Goal: Information Seeking & Learning: Learn about a topic

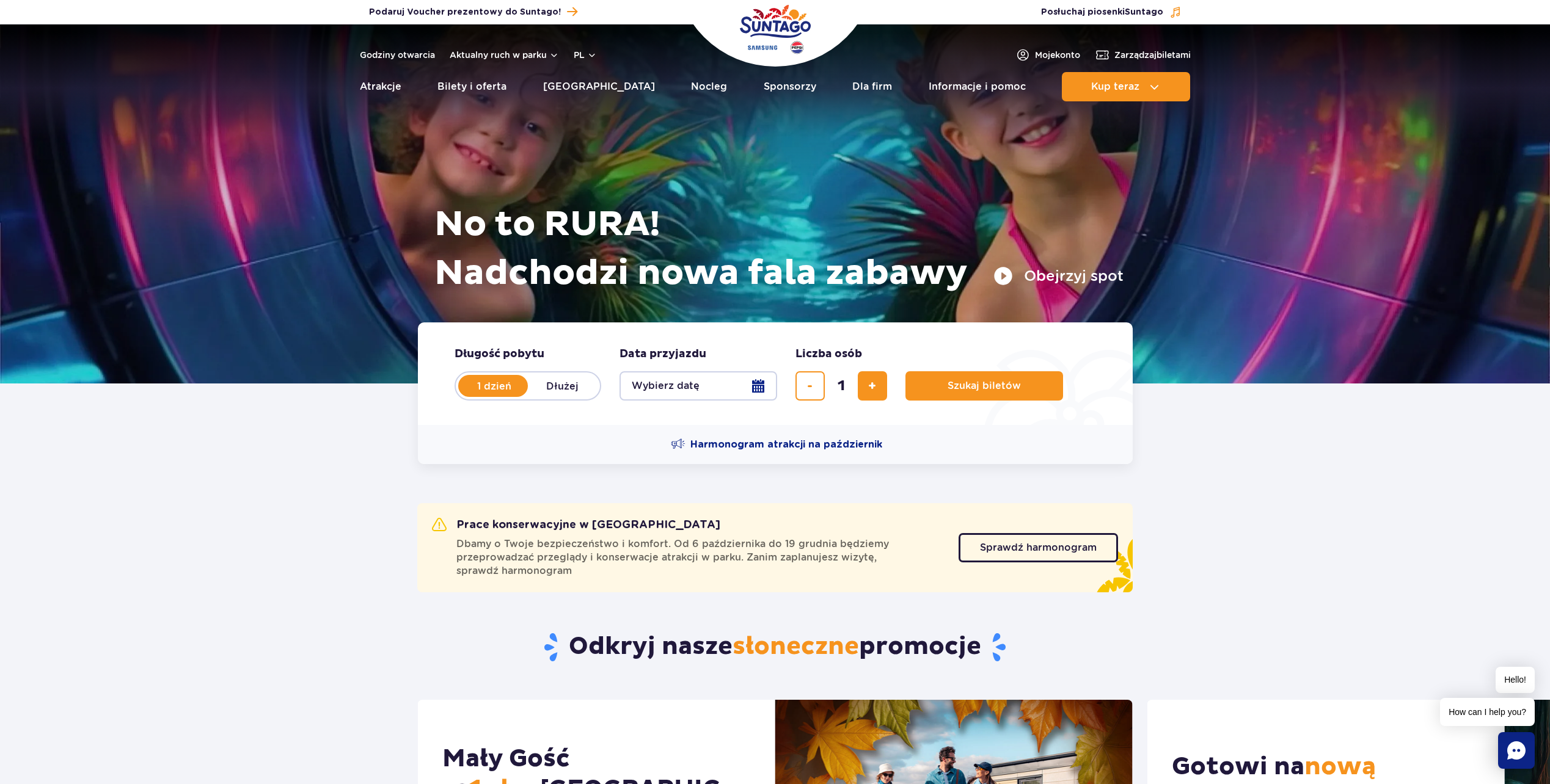
click at [616, 83] on ul "Aktualny ruch w parku Atrakcje Zjeżdżalnie Aster Rainbow Narval Więcej Baseny B…" at bounding box center [775, 86] width 831 height 30
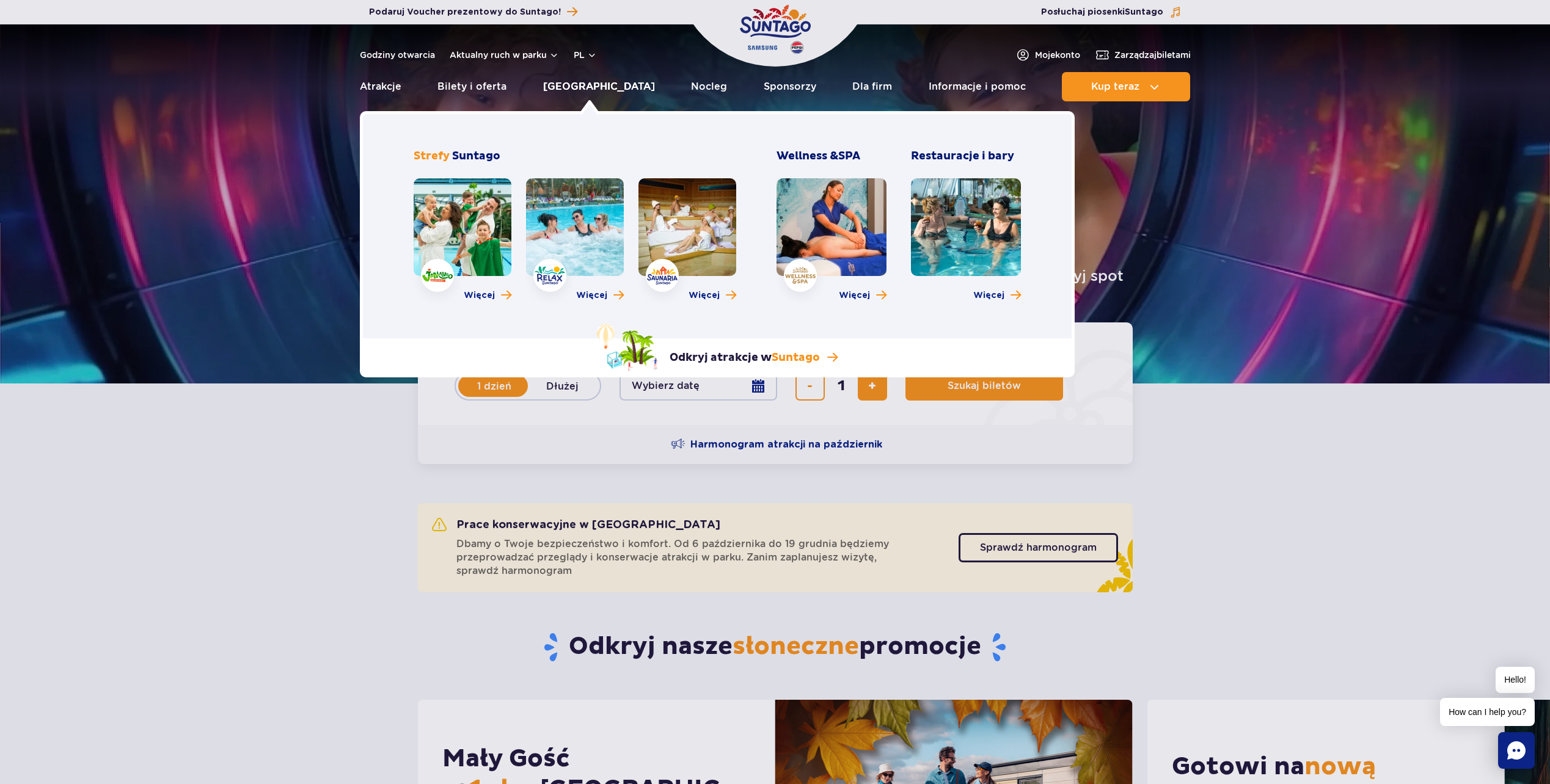
click at [593, 80] on link "[GEOGRAPHIC_DATA]" at bounding box center [600, 86] width 112 height 30
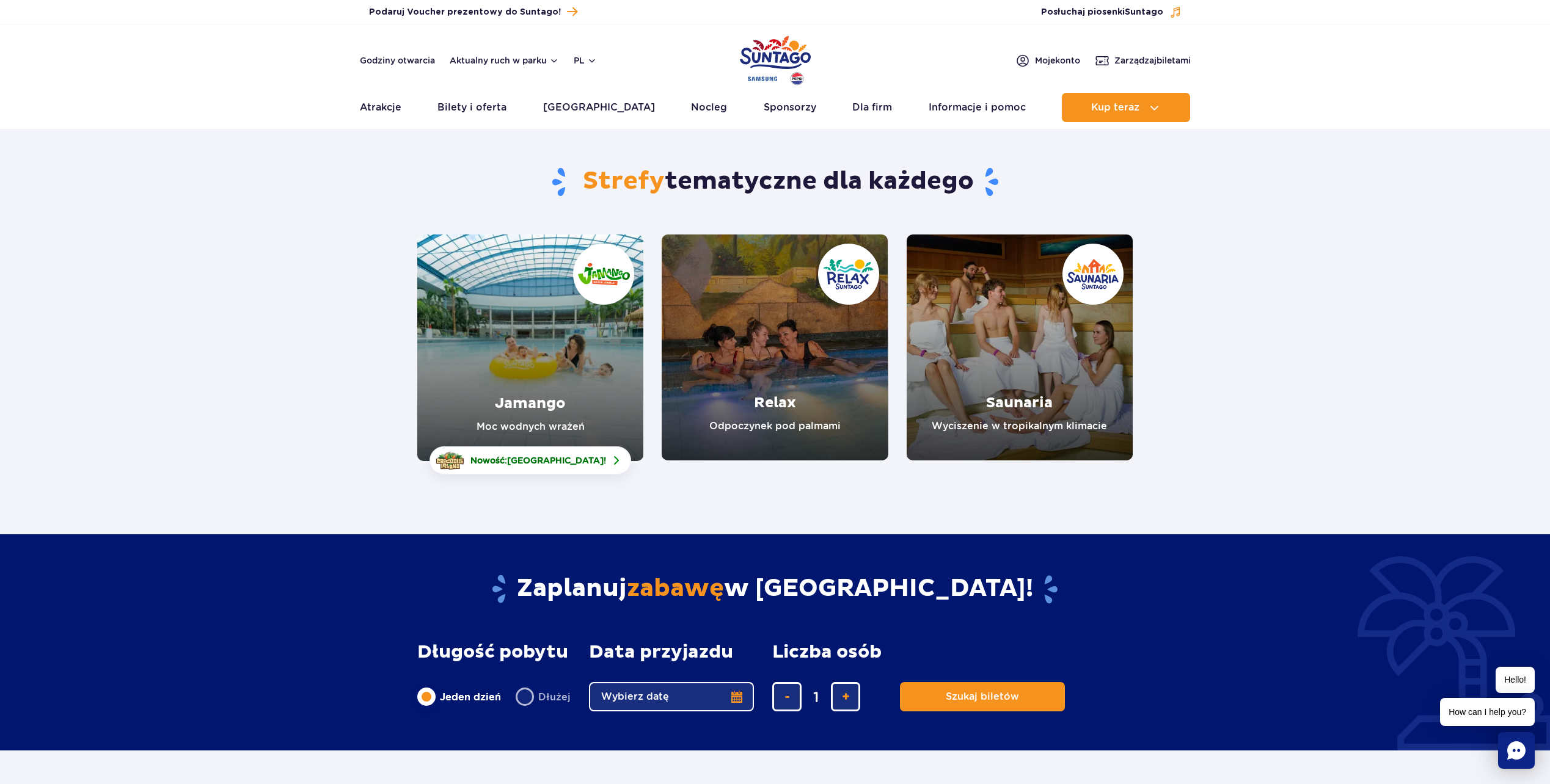
click at [545, 345] on link "Jamango" at bounding box center [531, 348] width 226 height 226
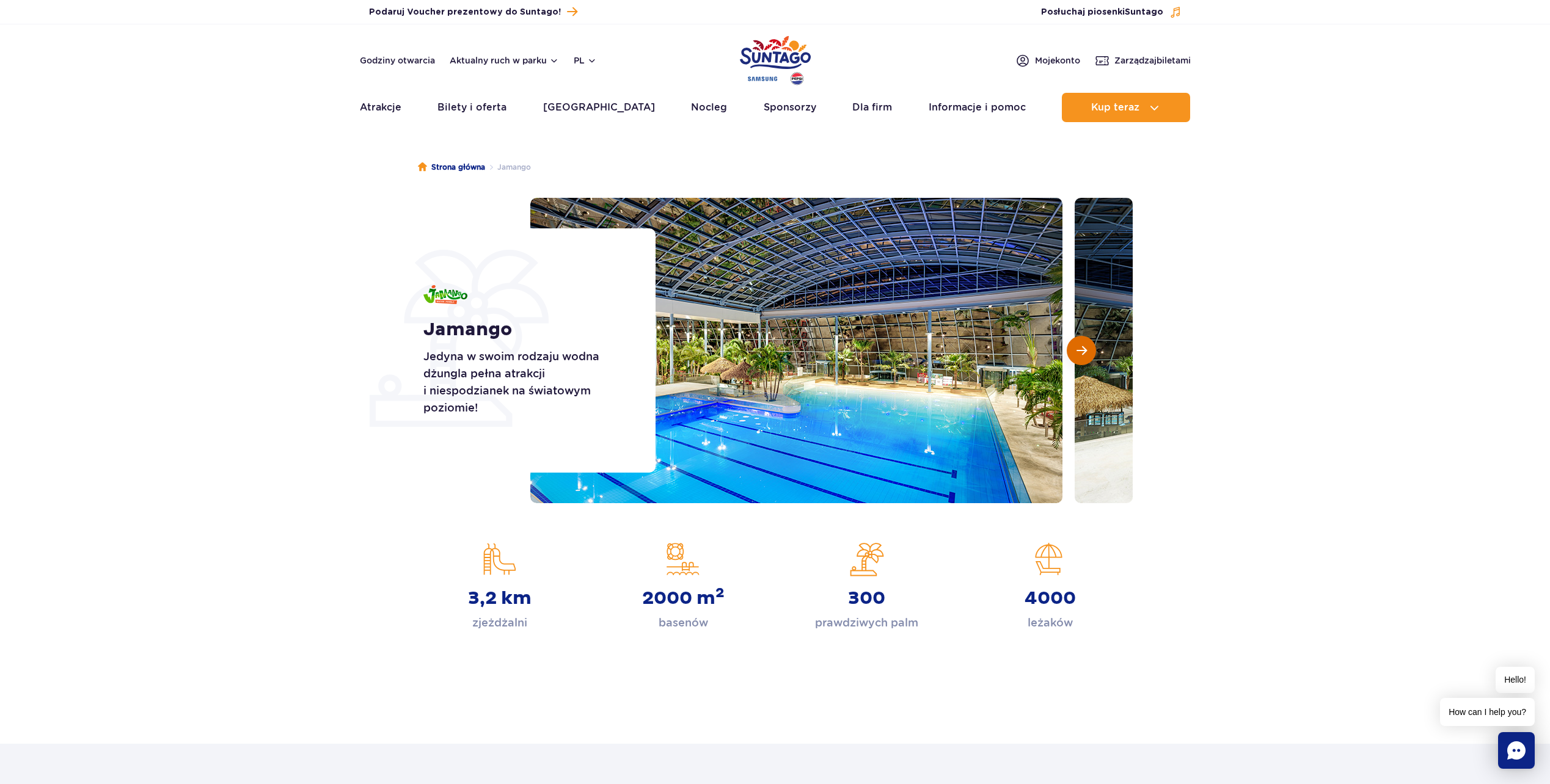
click at [1086, 356] on span "Następny slajd" at bounding box center [1082, 351] width 11 height 11
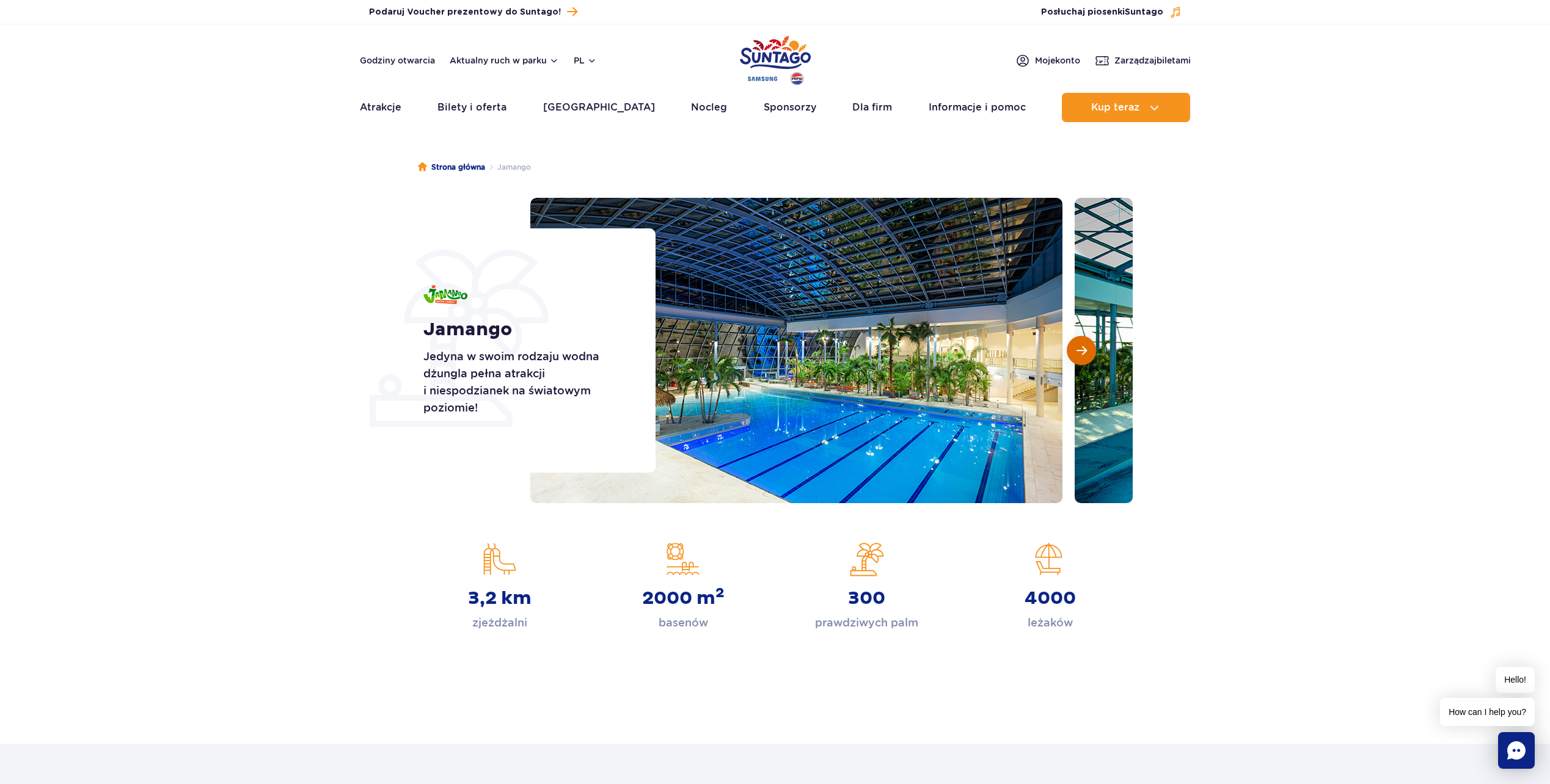
click at [1086, 356] on span "Następny slajd" at bounding box center [1082, 351] width 11 height 11
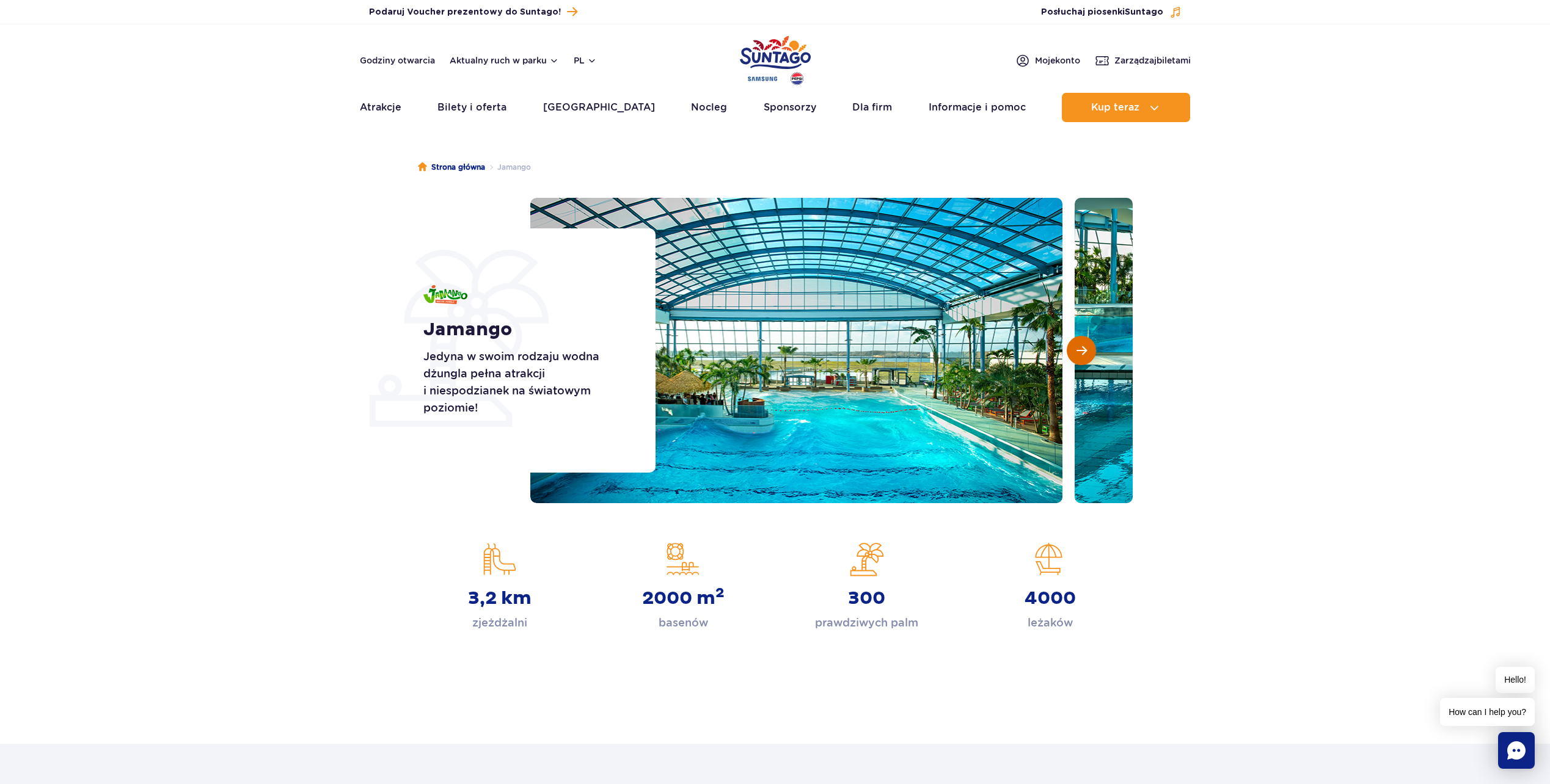
click at [1086, 356] on span "Następny slajd" at bounding box center [1082, 351] width 11 height 11
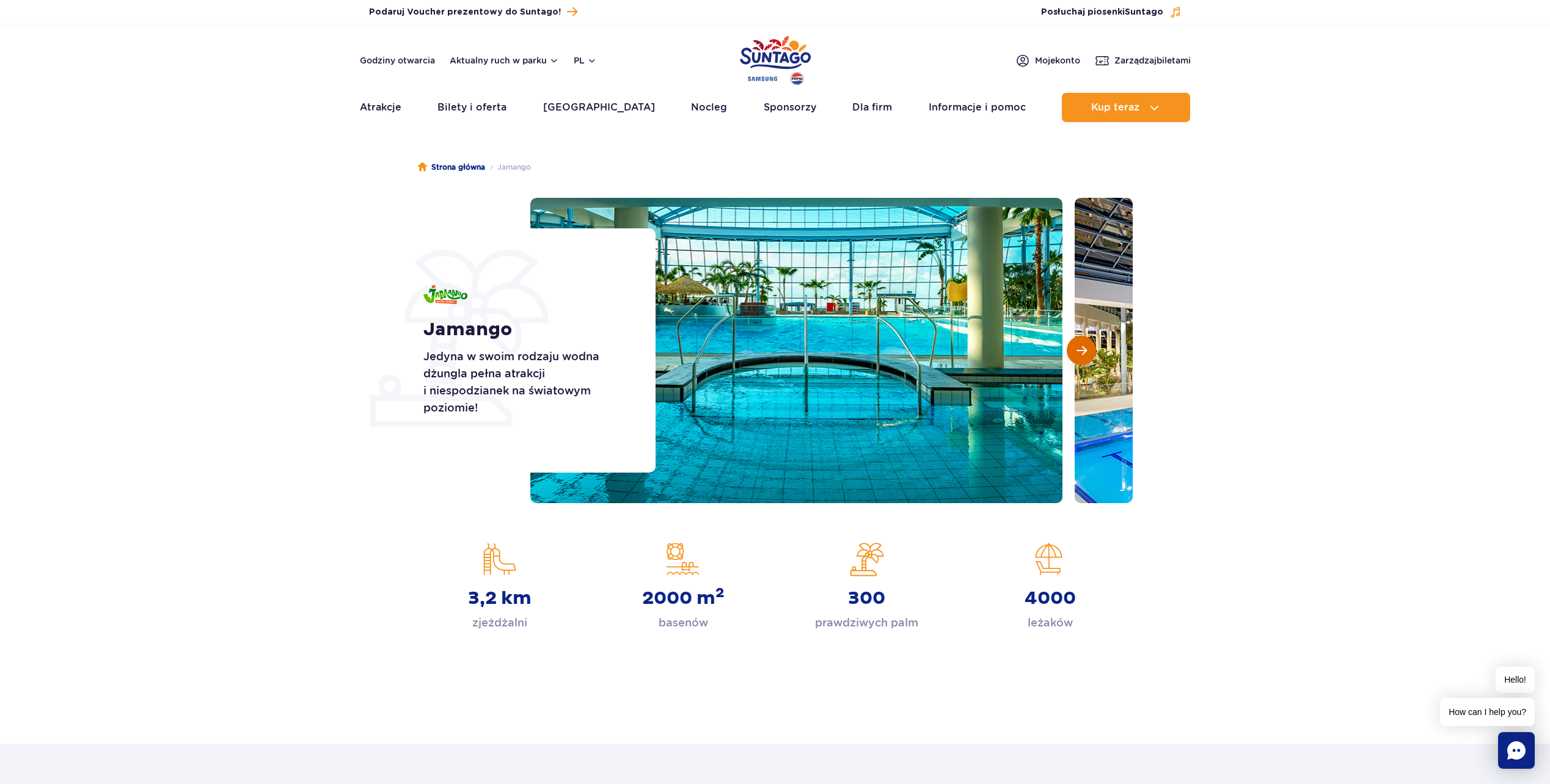
click at [1086, 356] on span "Następny slajd" at bounding box center [1082, 351] width 11 height 11
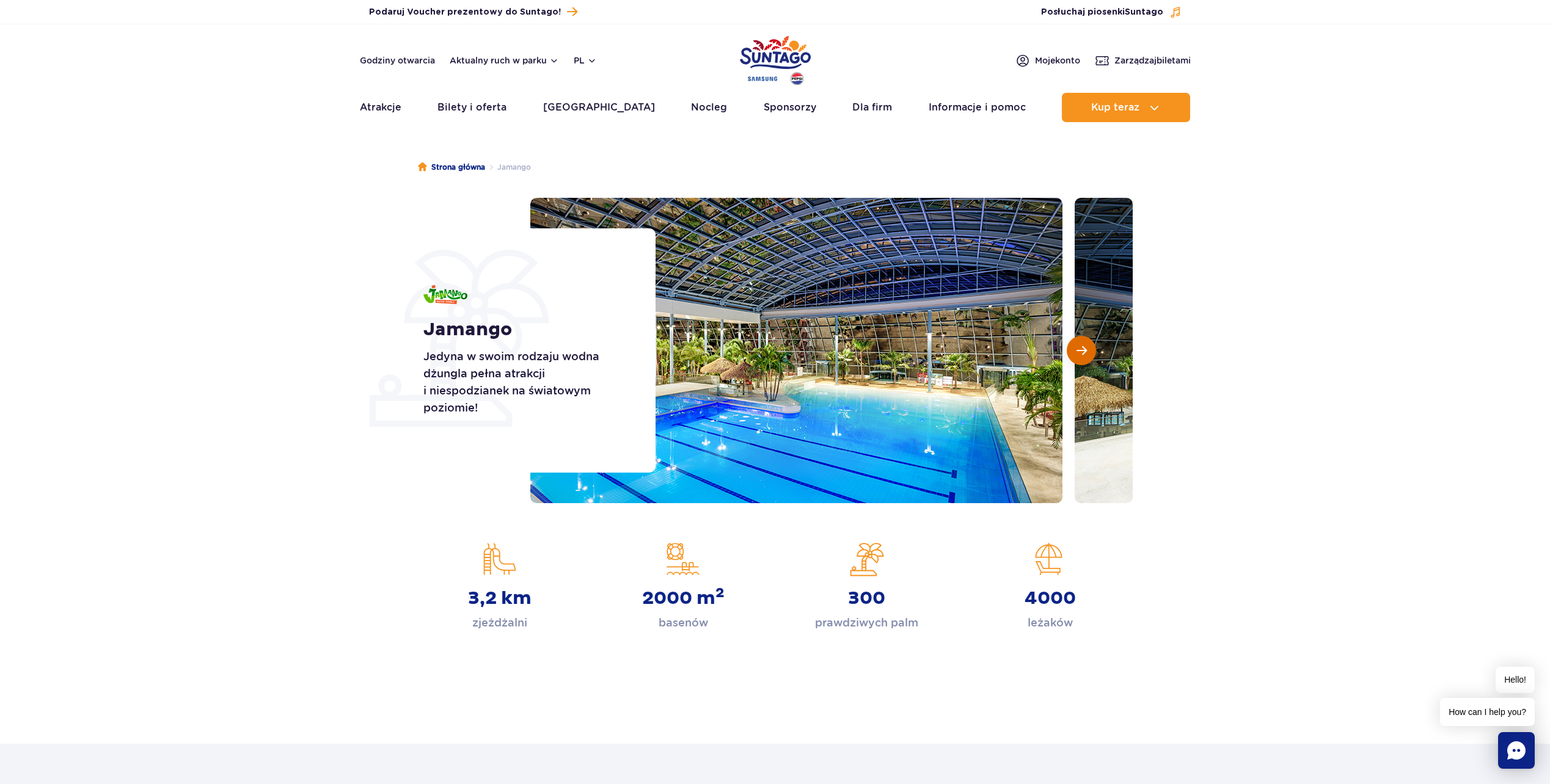
click at [1086, 356] on span "Następny slajd" at bounding box center [1082, 351] width 11 height 11
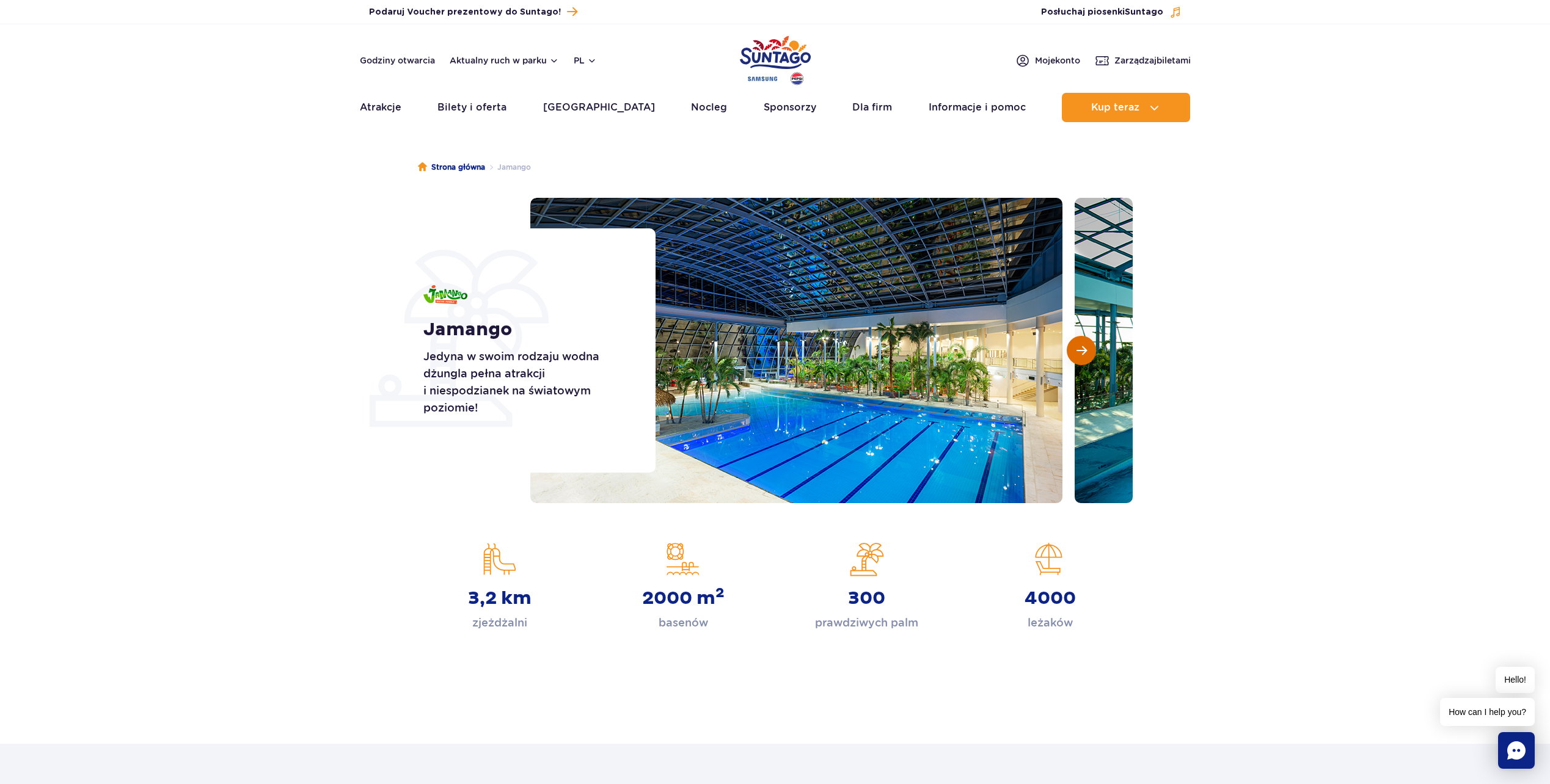
click at [1086, 356] on span "Następny slajd" at bounding box center [1082, 351] width 11 height 11
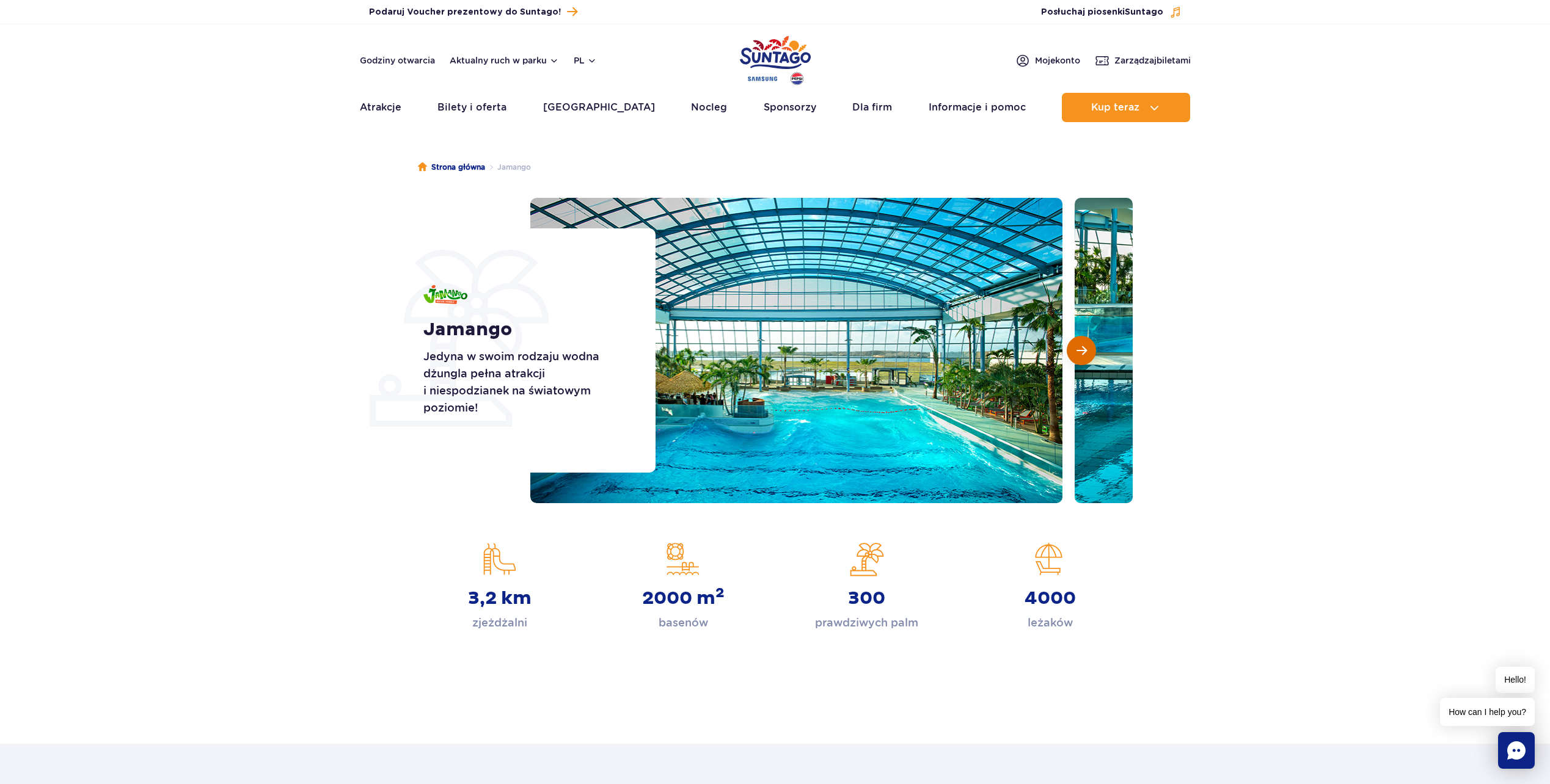
click at [1082, 354] on span "Następny slajd" at bounding box center [1082, 351] width 11 height 11
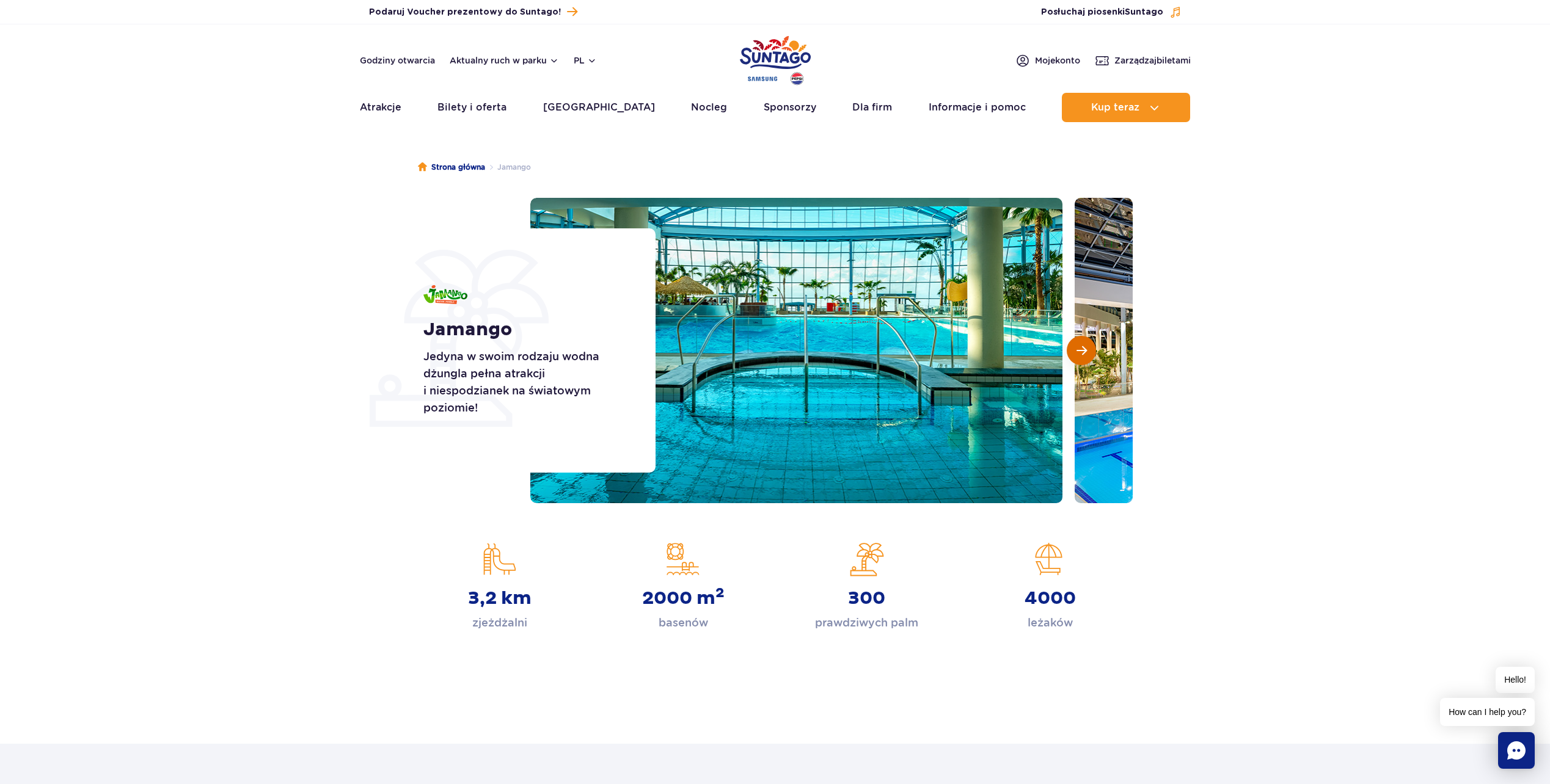
click at [1074, 351] on button "Następny slajd" at bounding box center [1082, 350] width 30 height 30
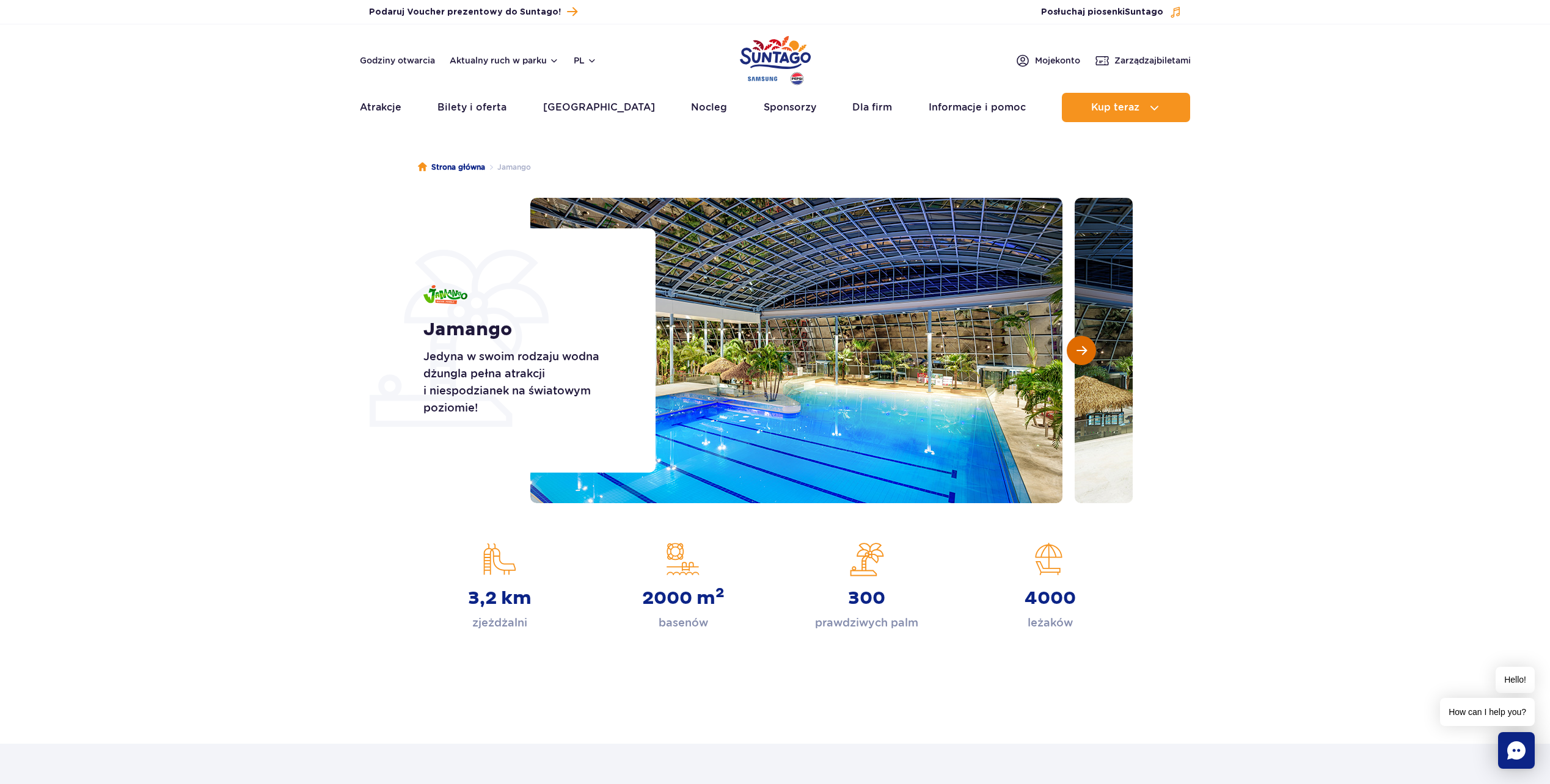
click at [1076, 351] on button "Następny slajd" at bounding box center [1082, 350] width 30 height 30
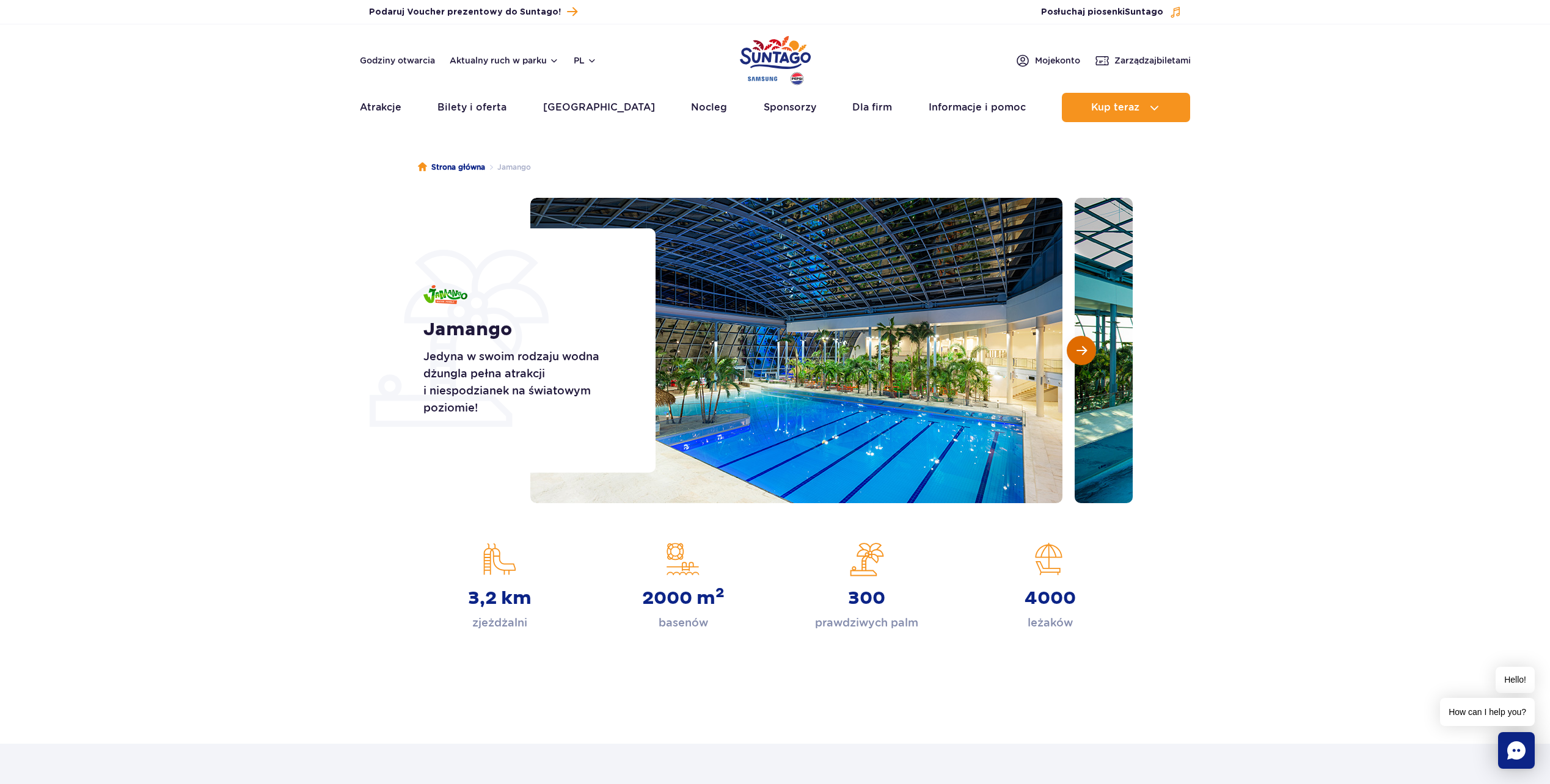
click at [1076, 351] on button "Następny slajd" at bounding box center [1082, 350] width 30 height 30
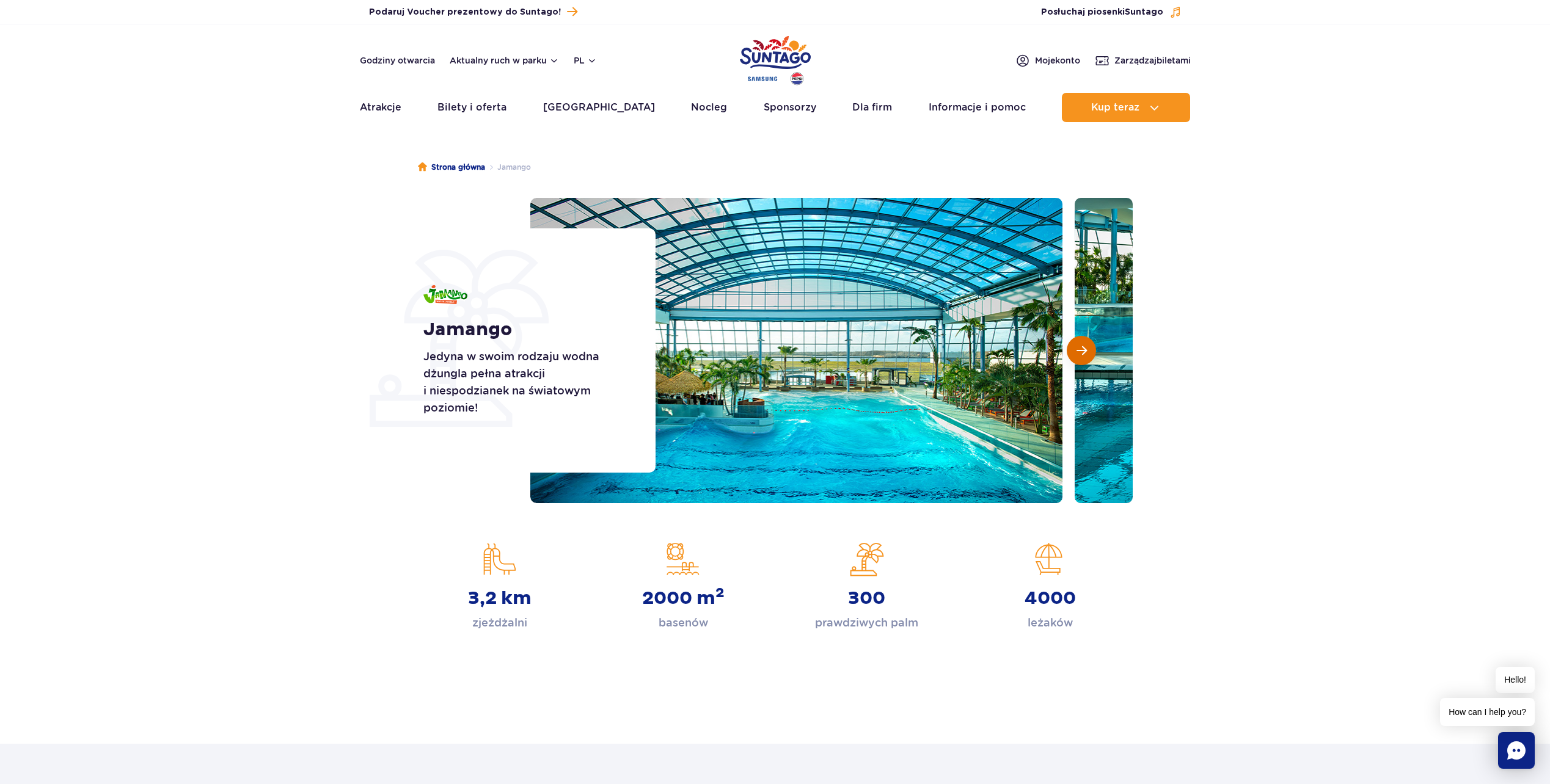
click at [1076, 351] on button "Następny slajd" at bounding box center [1082, 350] width 30 height 30
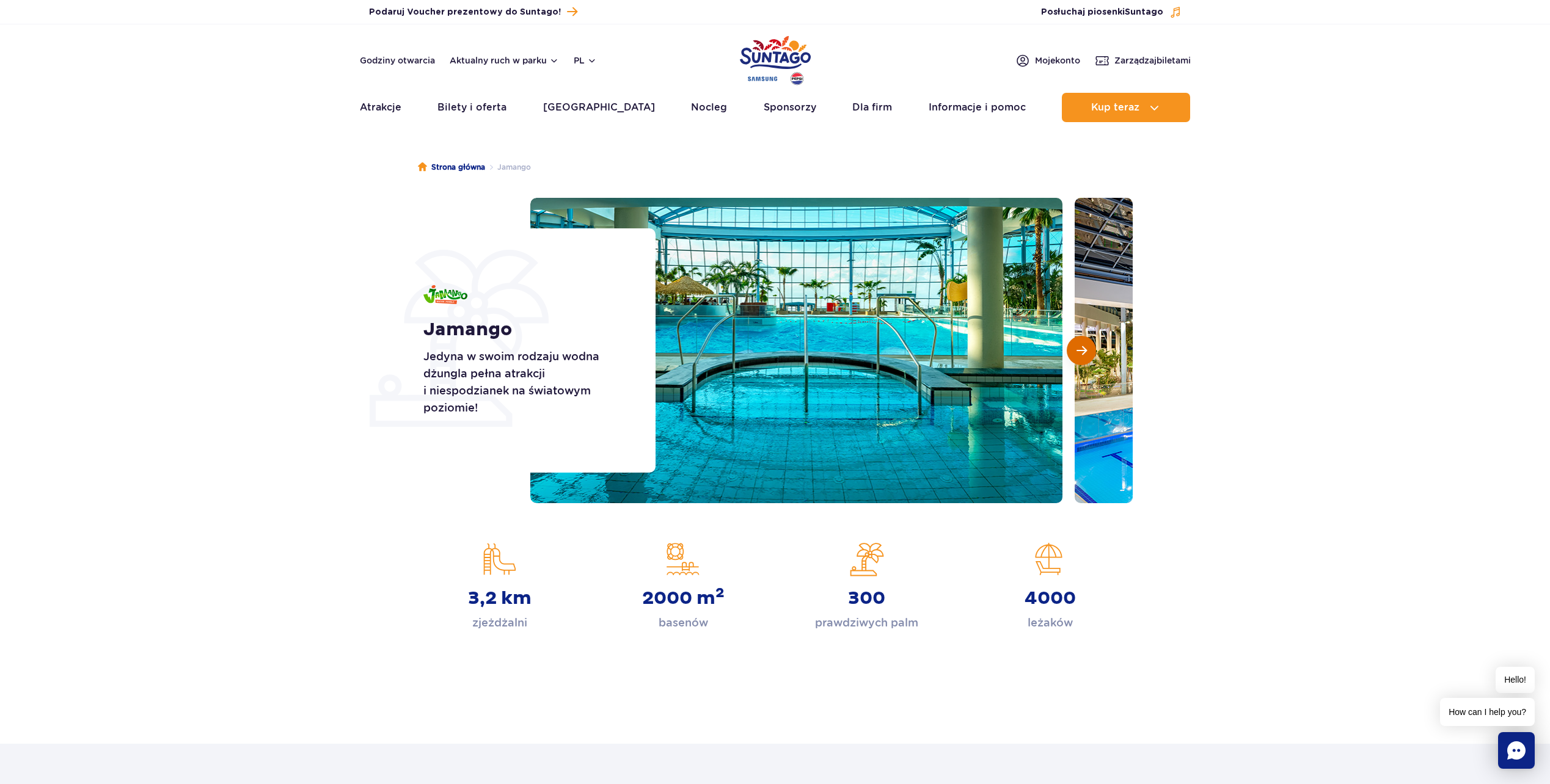
click at [1076, 351] on button "Następny slajd" at bounding box center [1082, 350] width 30 height 30
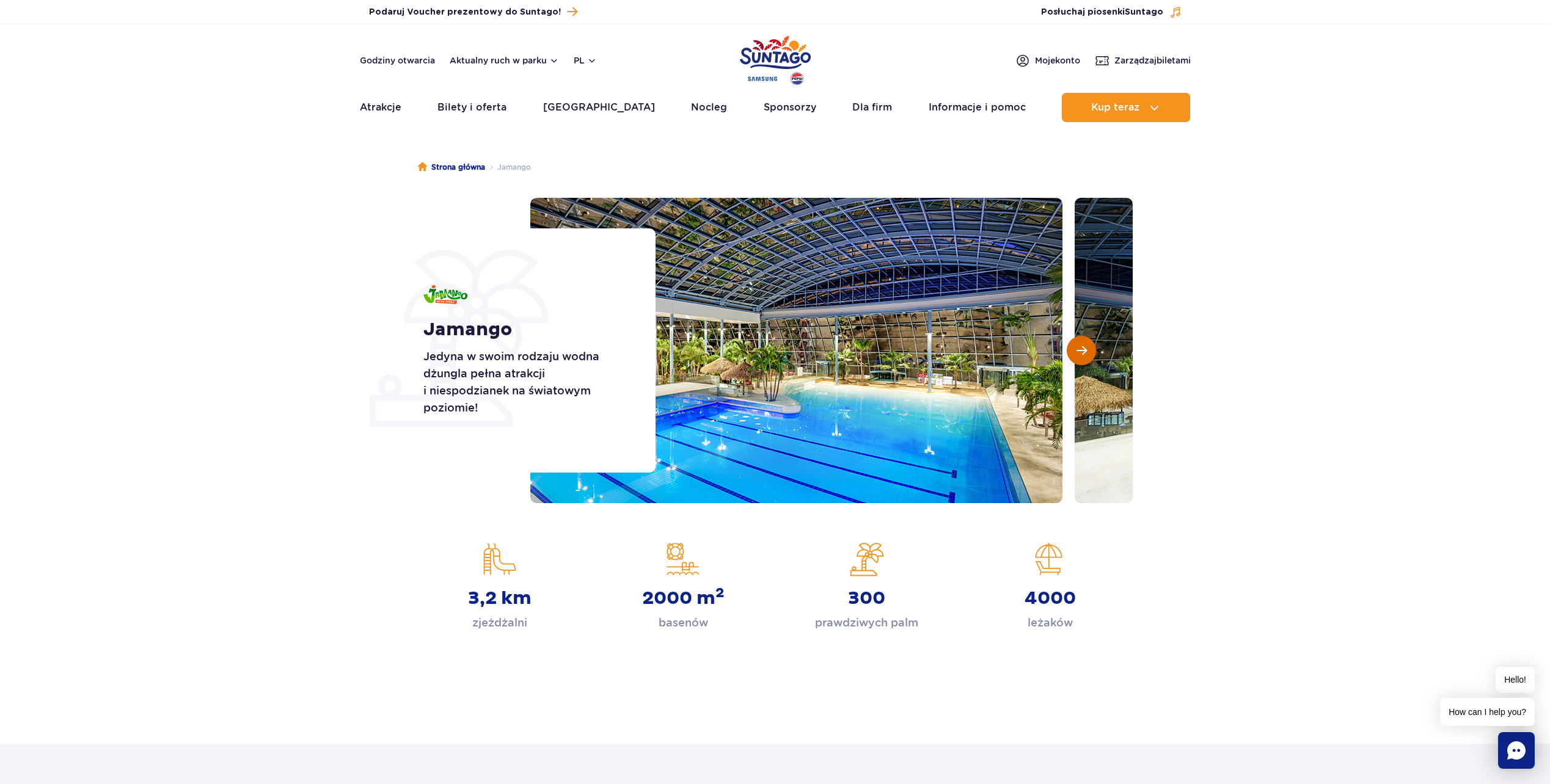
click at [1076, 351] on button "Następny slajd" at bounding box center [1082, 350] width 30 height 30
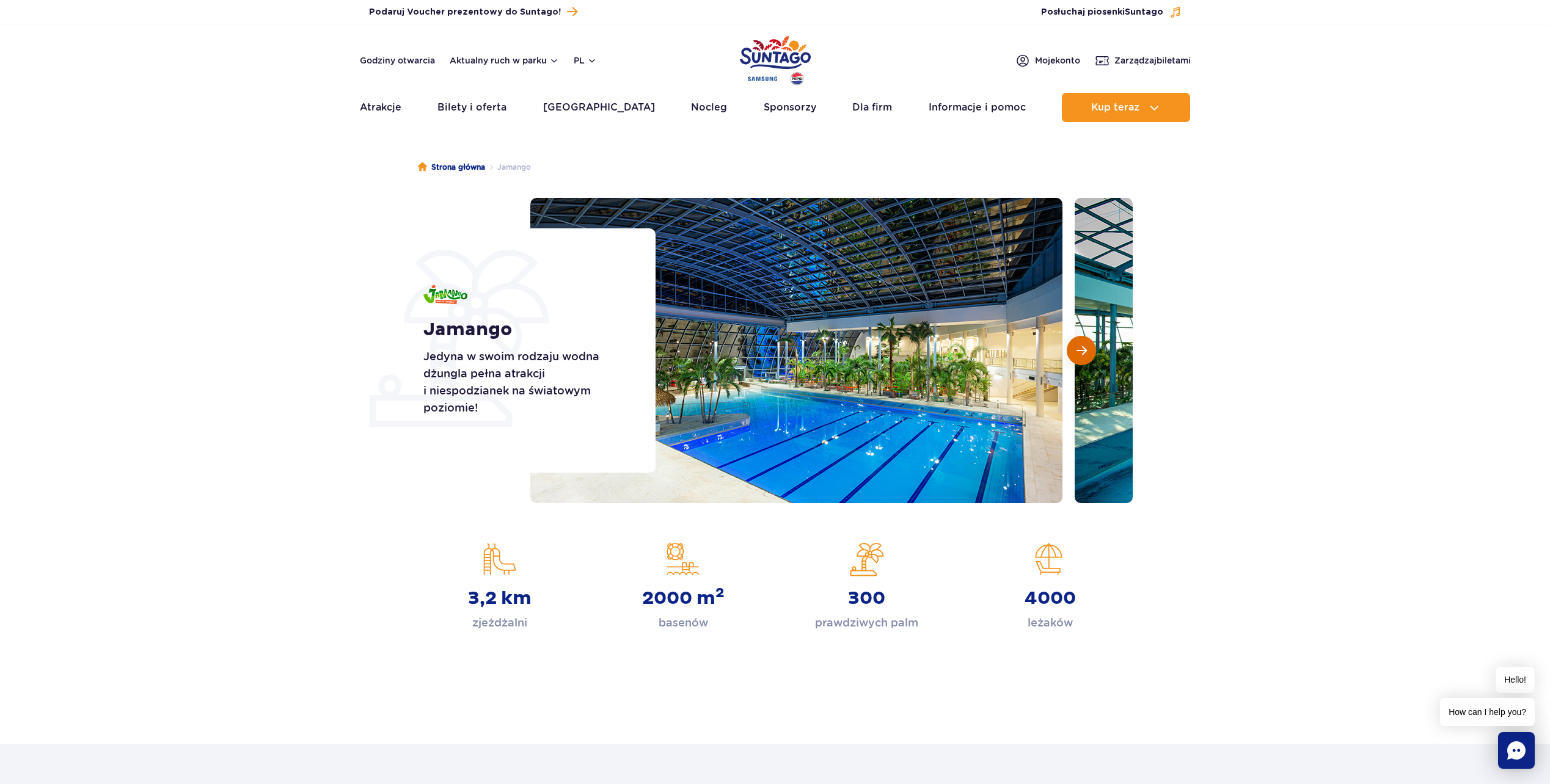
click at [1076, 351] on button "Następny slajd" at bounding box center [1082, 350] width 30 height 30
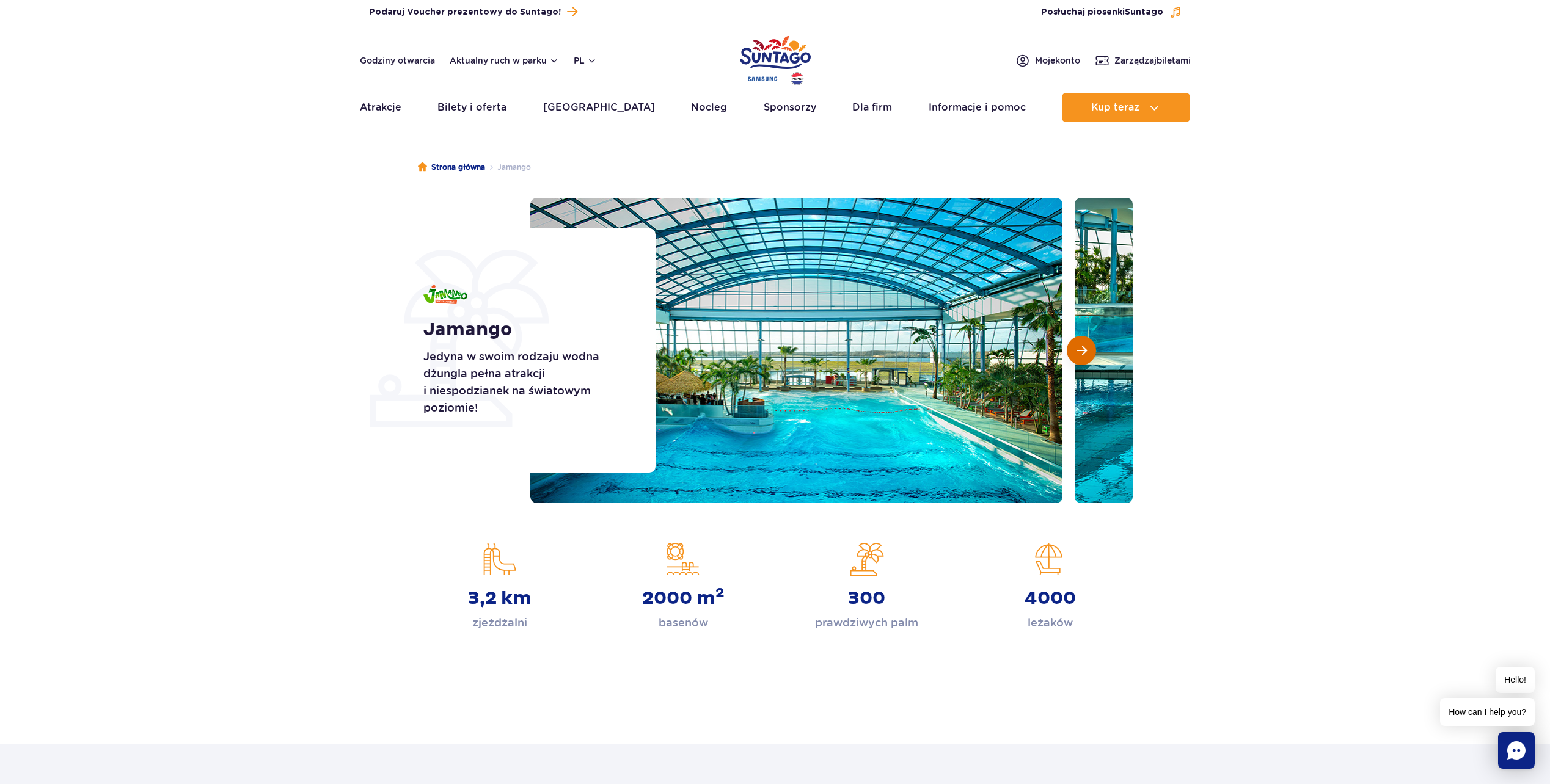
click at [1076, 351] on button "Następny slajd" at bounding box center [1082, 350] width 30 height 30
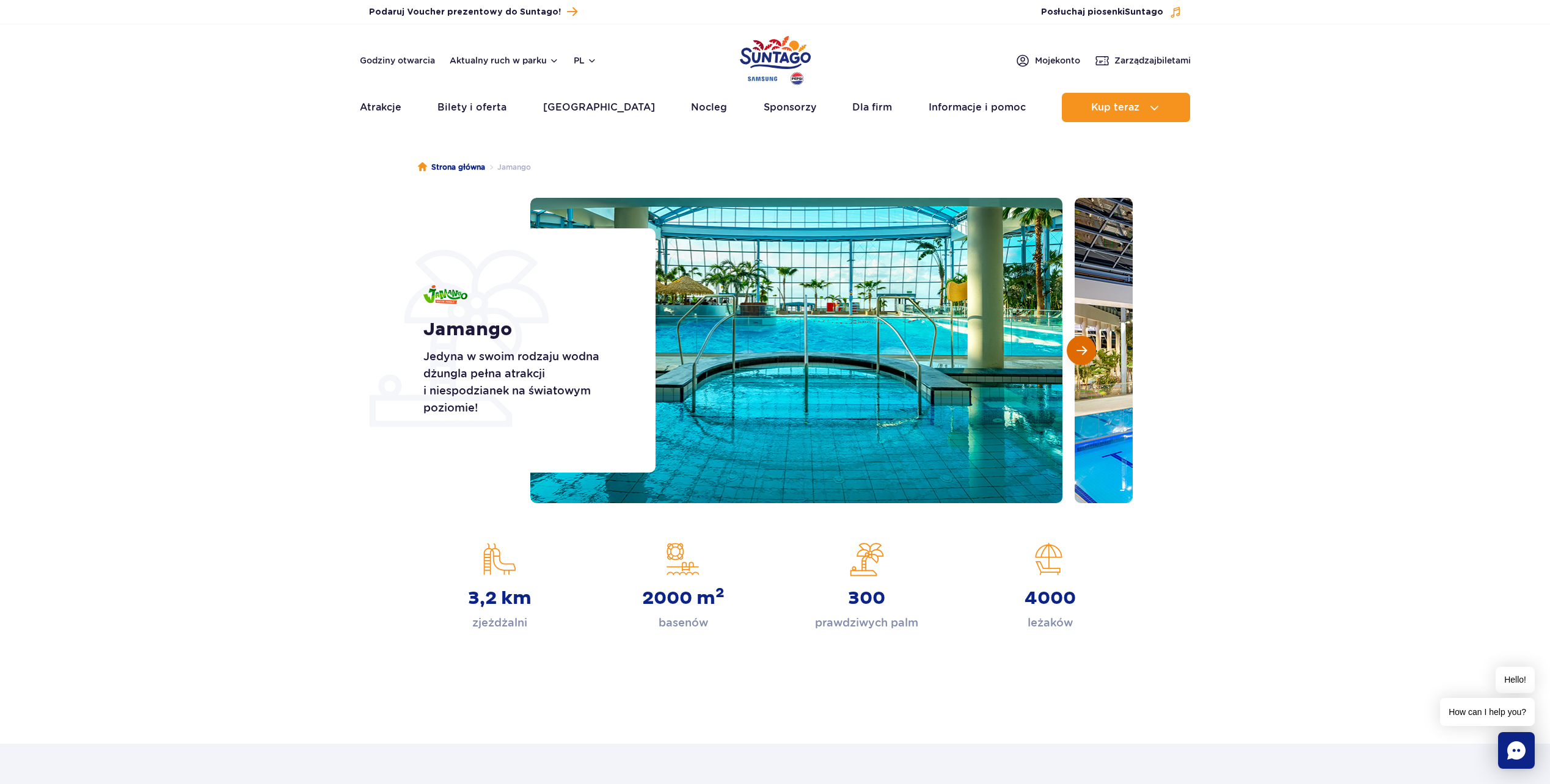
click at [1076, 351] on button "Następny slajd" at bounding box center [1082, 350] width 30 height 30
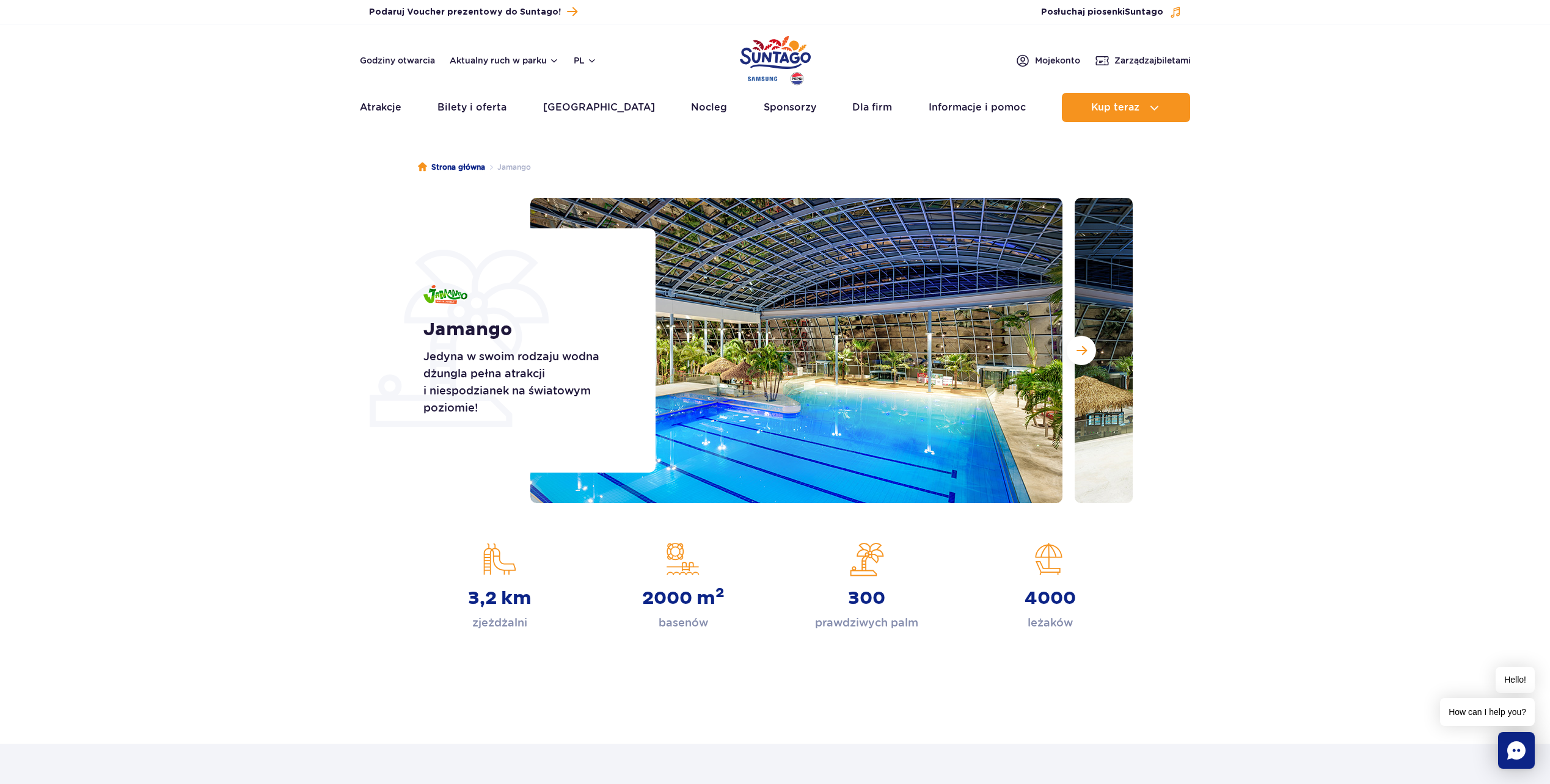
click at [1305, 363] on section "Jamango Jedyna w swoim rodzaju wodna dżungla pełna atrakcji i niespodzianek na …" at bounding box center [775, 350] width 1550 height 305
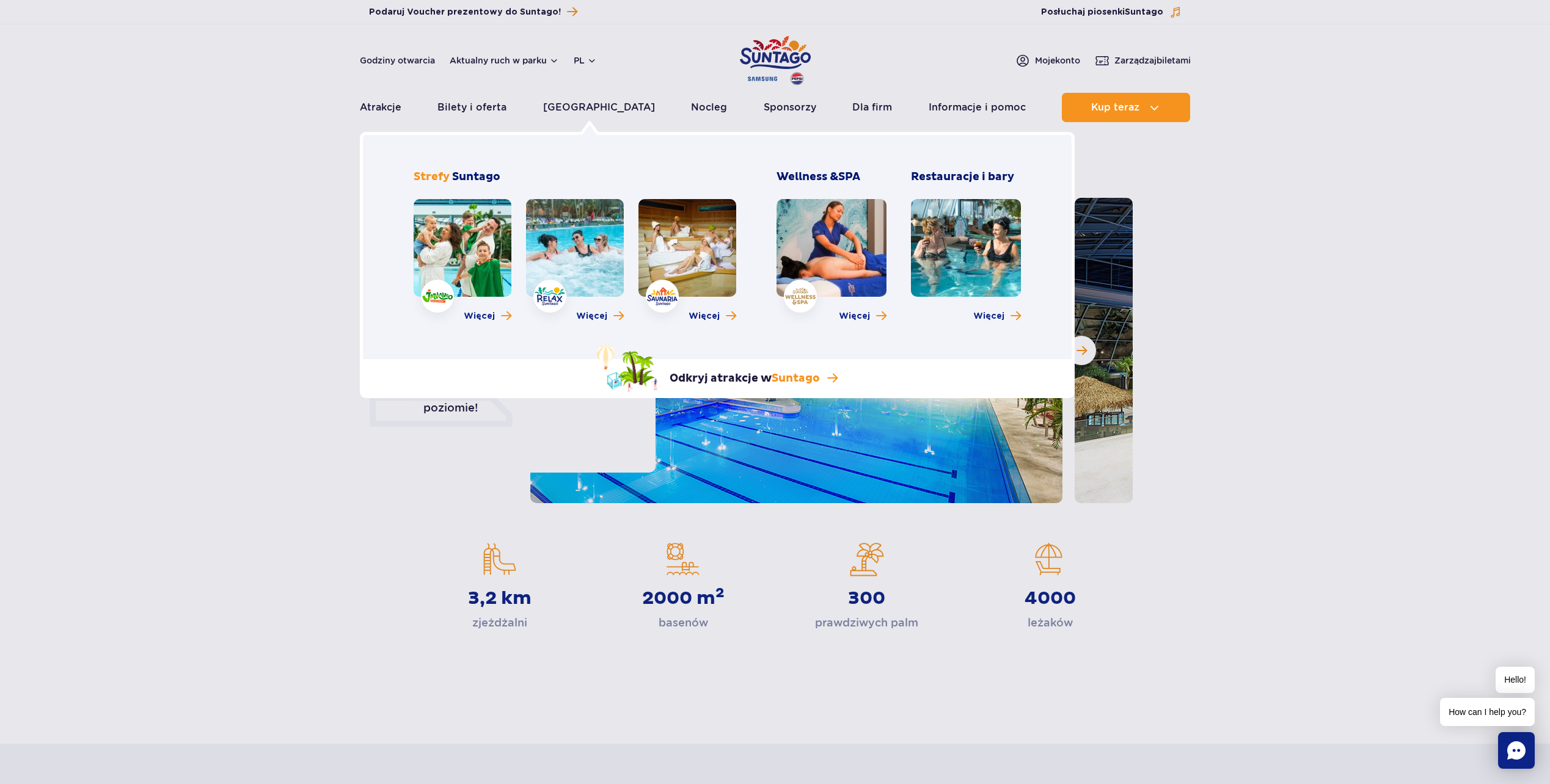
click at [587, 251] on link at bounding box center [575, 248] width 98 height 98
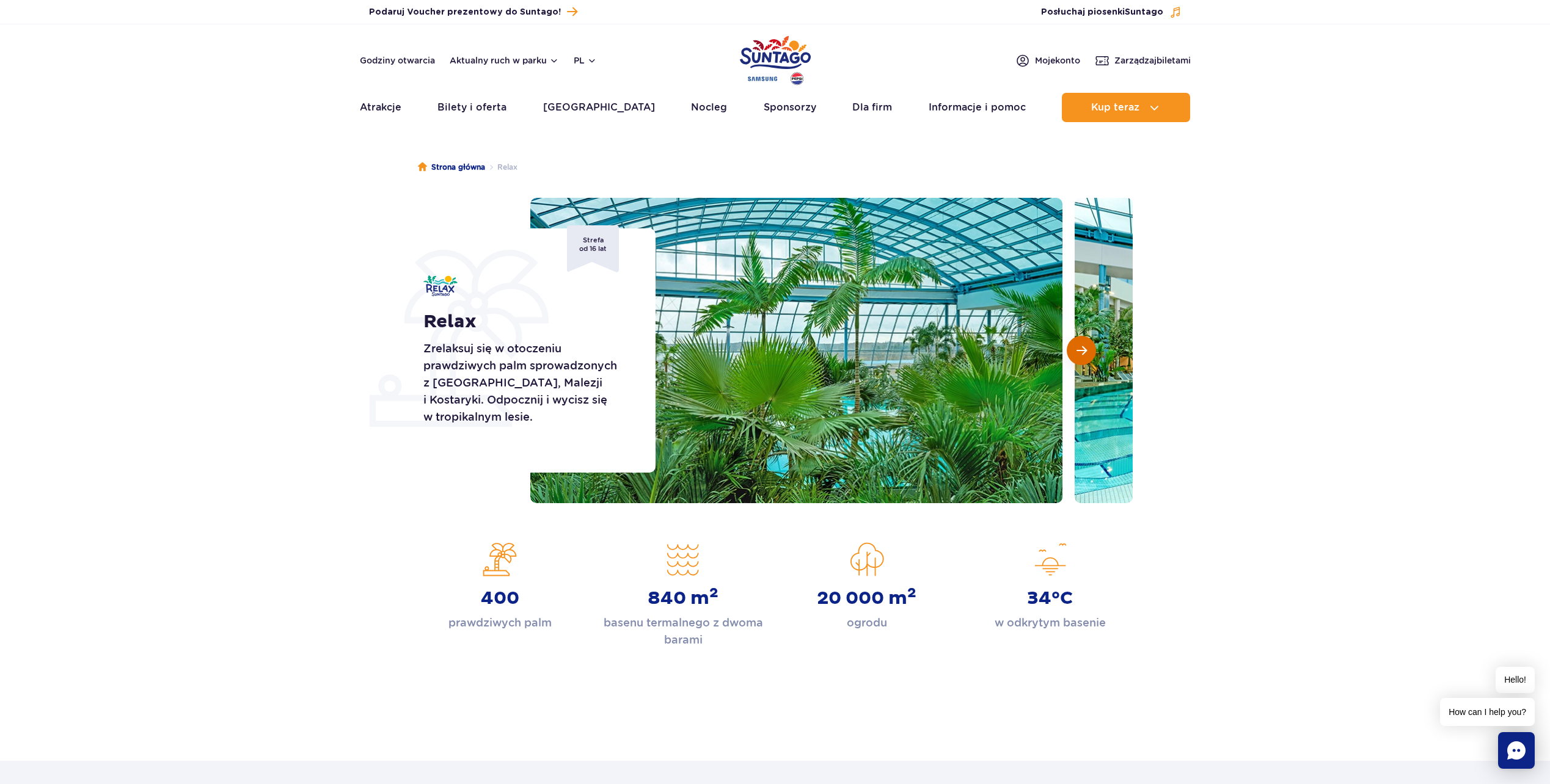
click at [1080, 354] on span "Następny slajd" at bounding box center [1082, 351] width 11 height 11
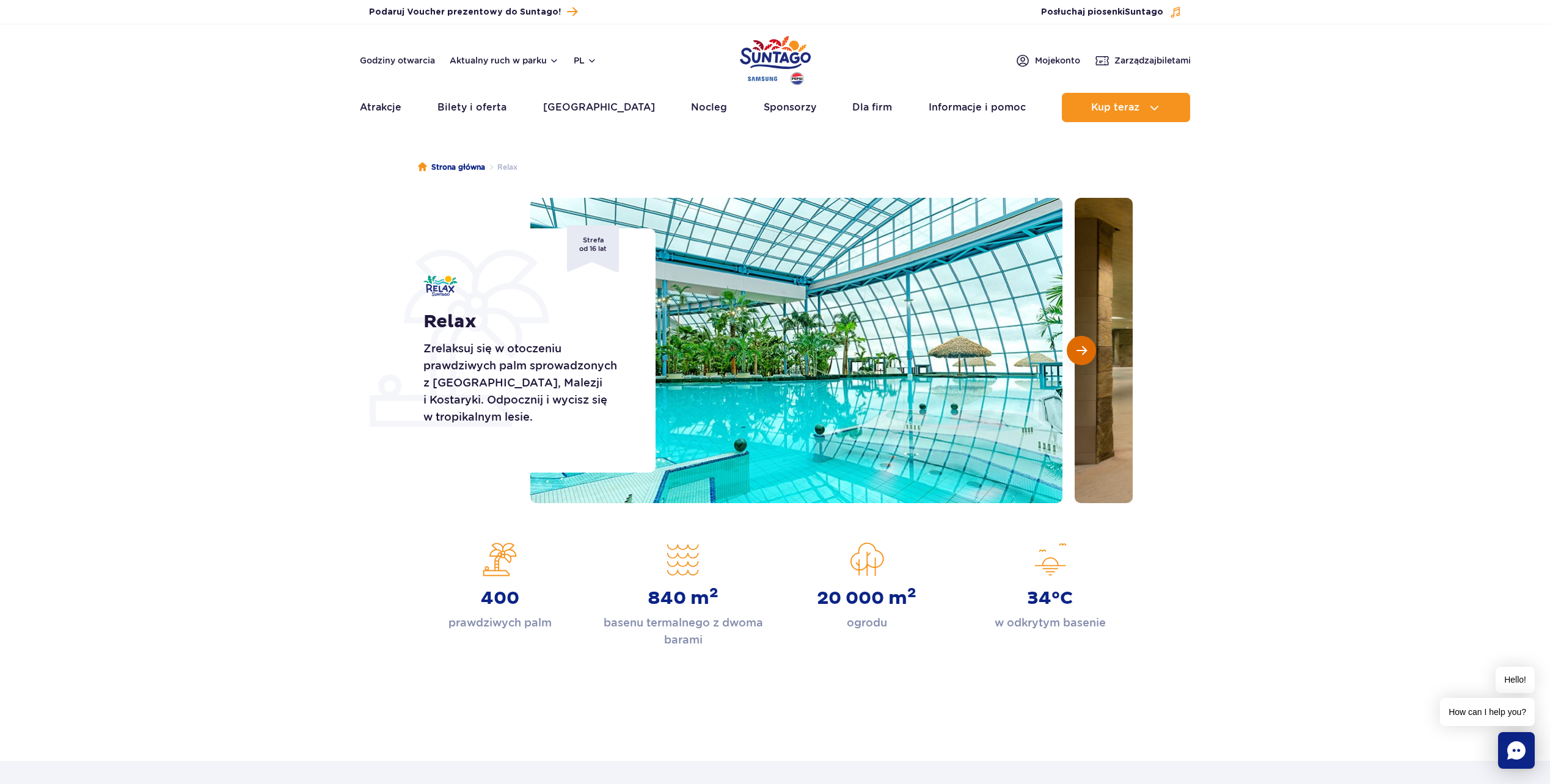
click at [1080, 354] on span "Następny slajd" at bounding box center [1082, 351] width 11 height 11
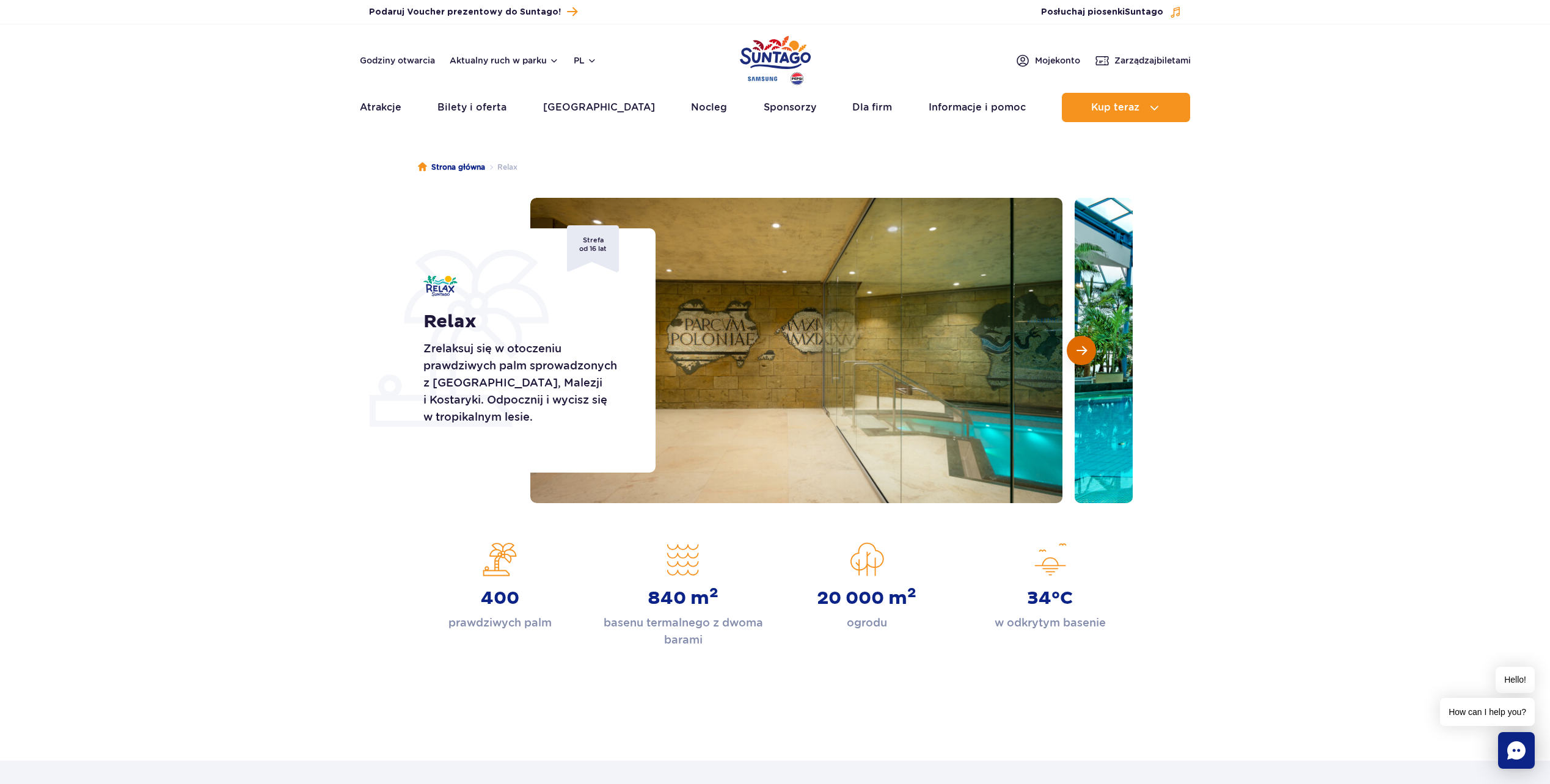
click at [1080, 354] on span "Następny slajd" at bounding box center [1082, 351] width 11 height 11
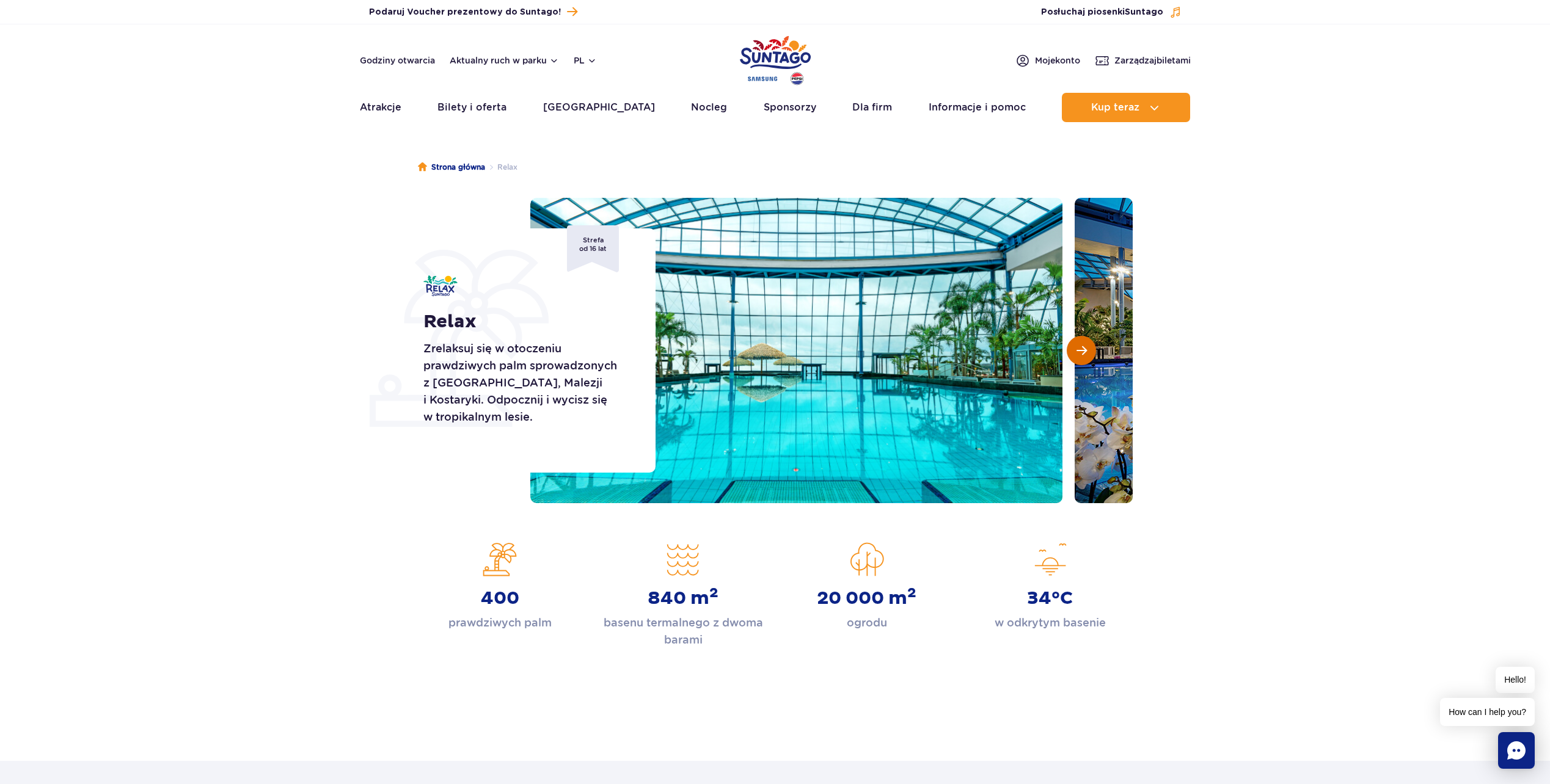
click at [1080, 354] on span "Następny slajd" at bounding box center [1082, 351] width 11 height 11
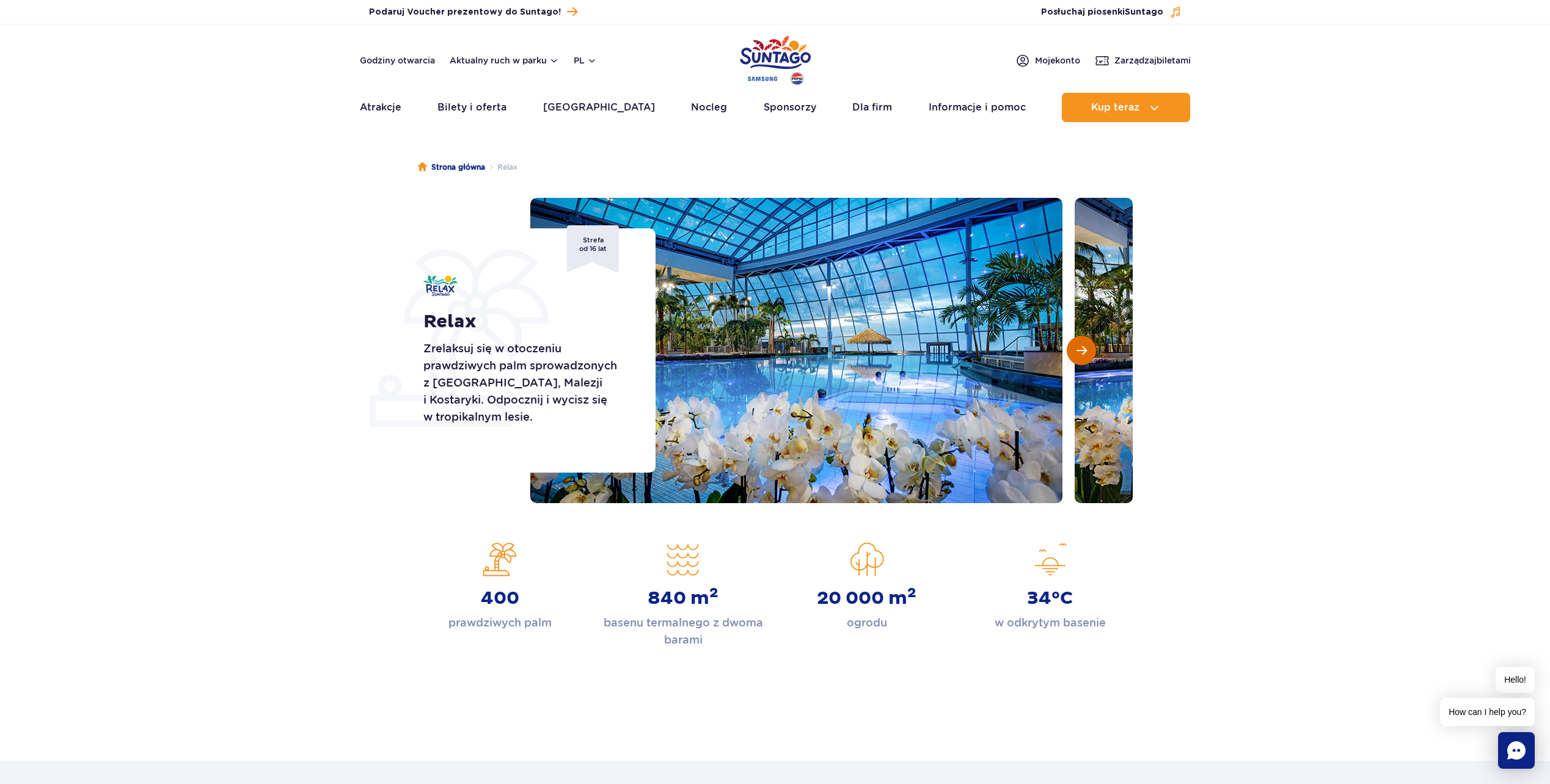
click at [1080, 354] on span "Następny slajd" at bounding box center [1082, 351] width 11 height 11
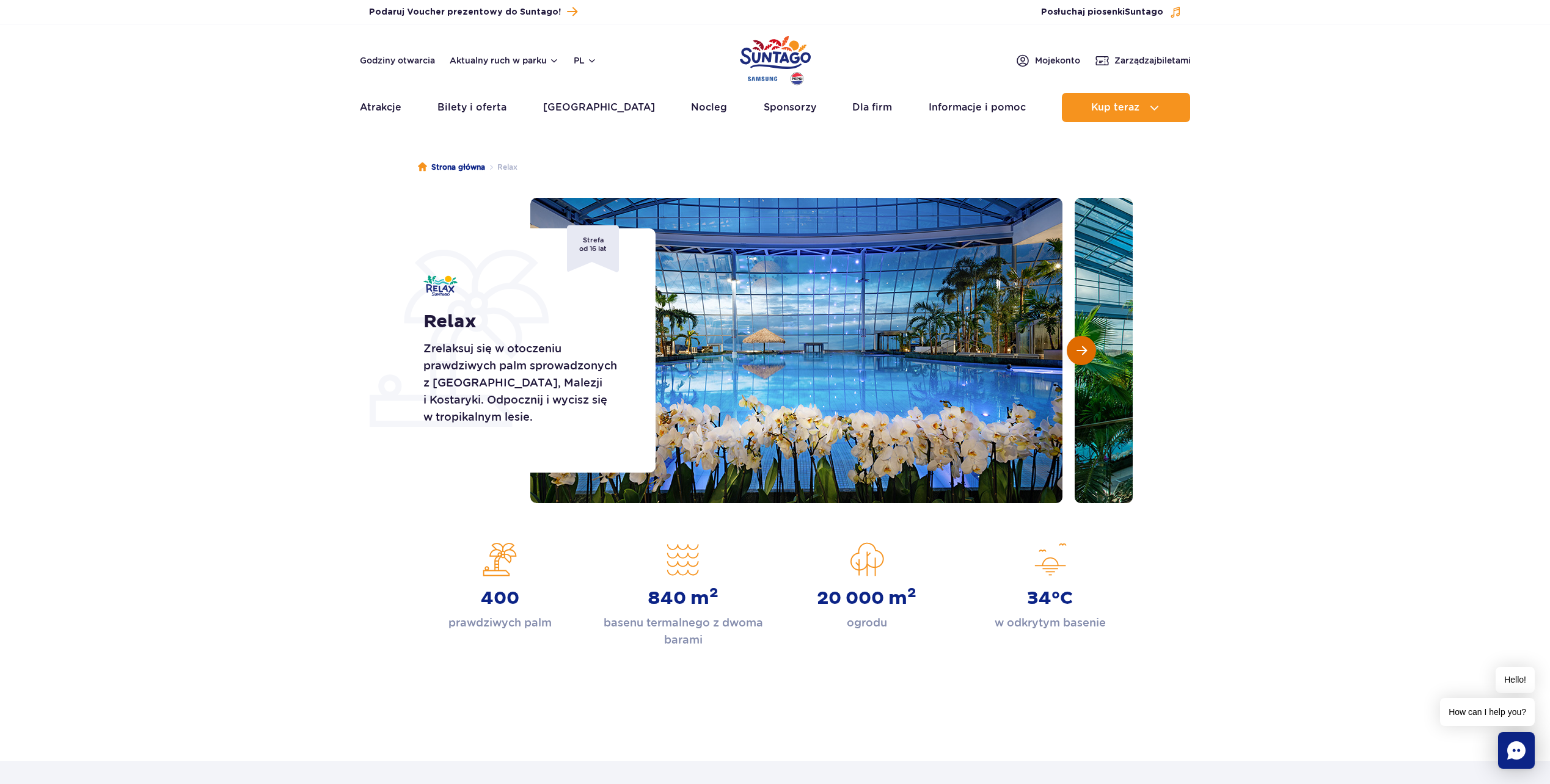
click at [1080, 354] on span "Następny slajd" at bounding box center [1082, 351] width 11 height 11
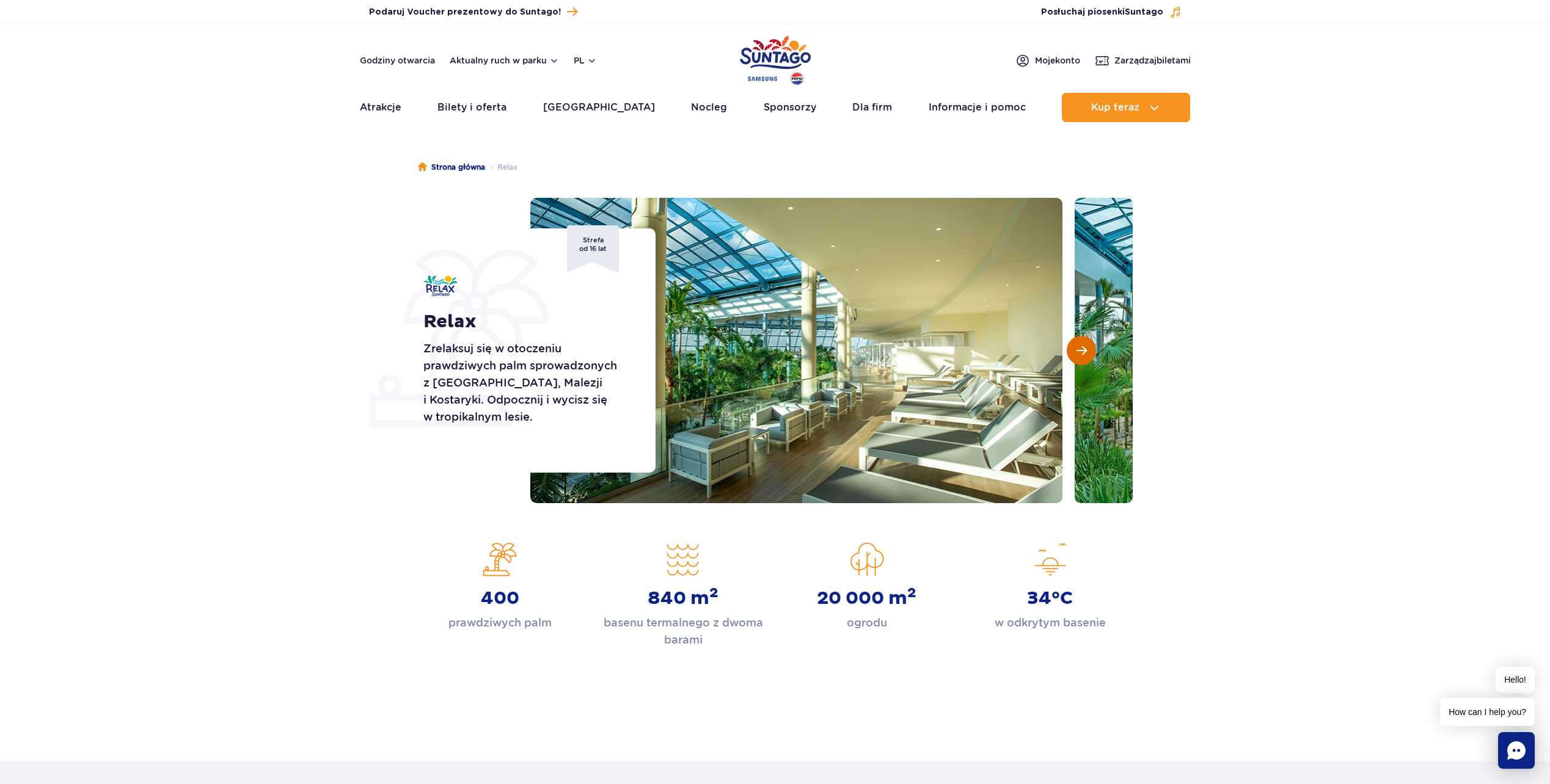
click at [1080, 354] on span "Następny slajd" at bounding box center [1082, 351] width 11 height 11
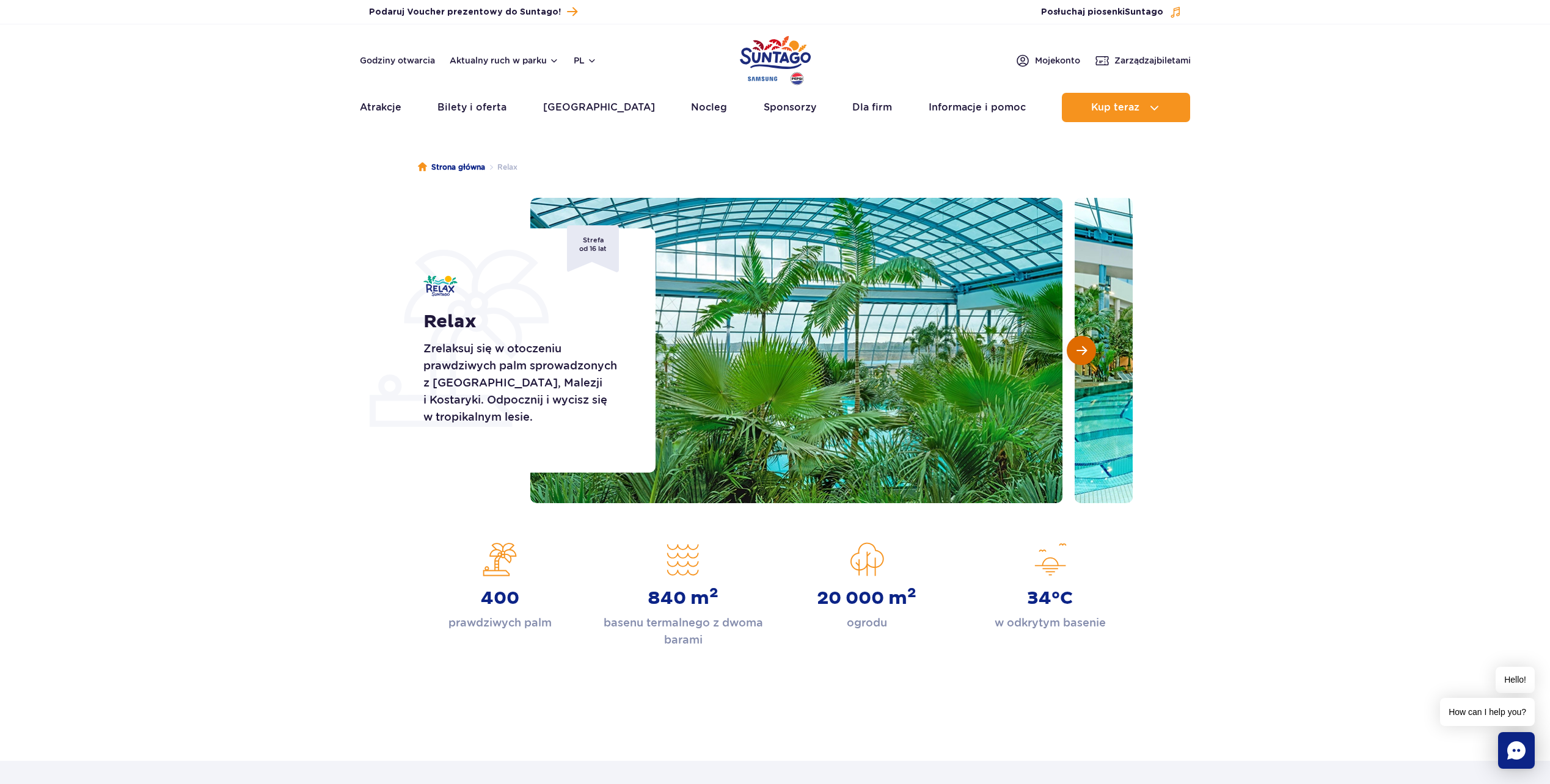
click at [1080, 354] on span "Następny slajd" at bounding box center [1082, 351] width 11 height 11
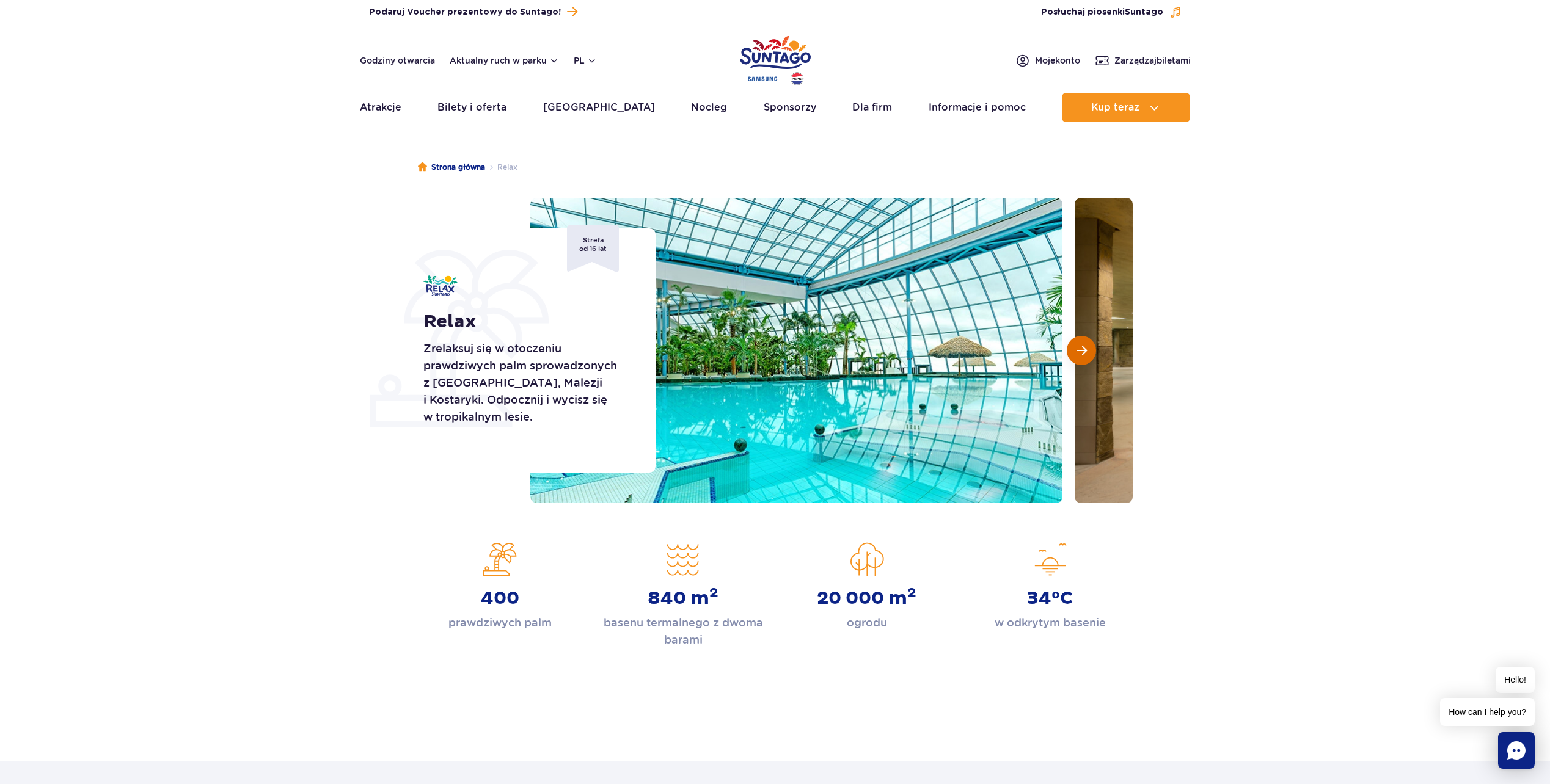
click at [1080, 354] on span "Następny slajd" at bounding box center [1082, 351] width 11 height 11
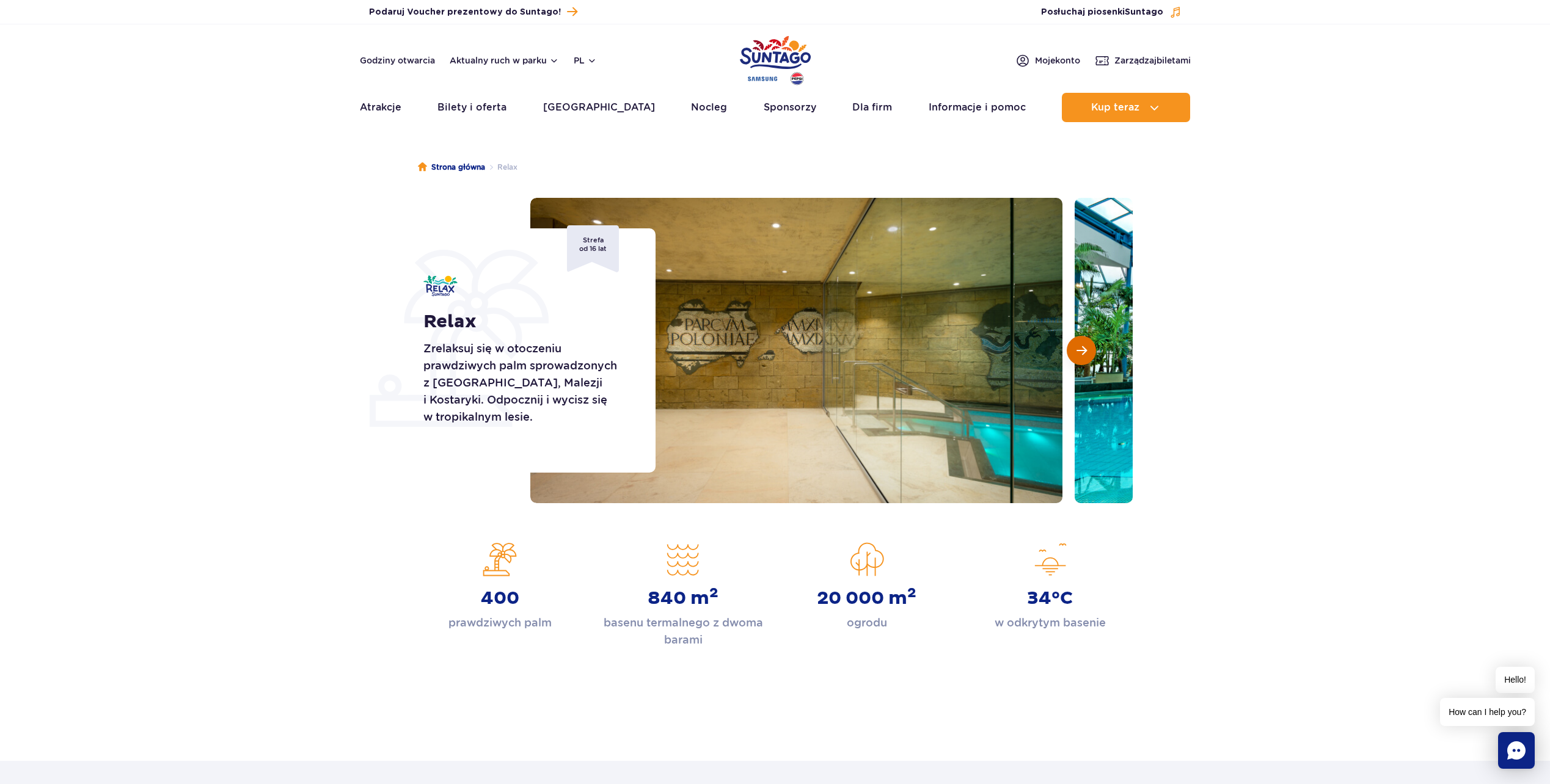
click at [1080, 354] on span "Następny slajd" at bounding box center [1082, 351] width 11 height 11
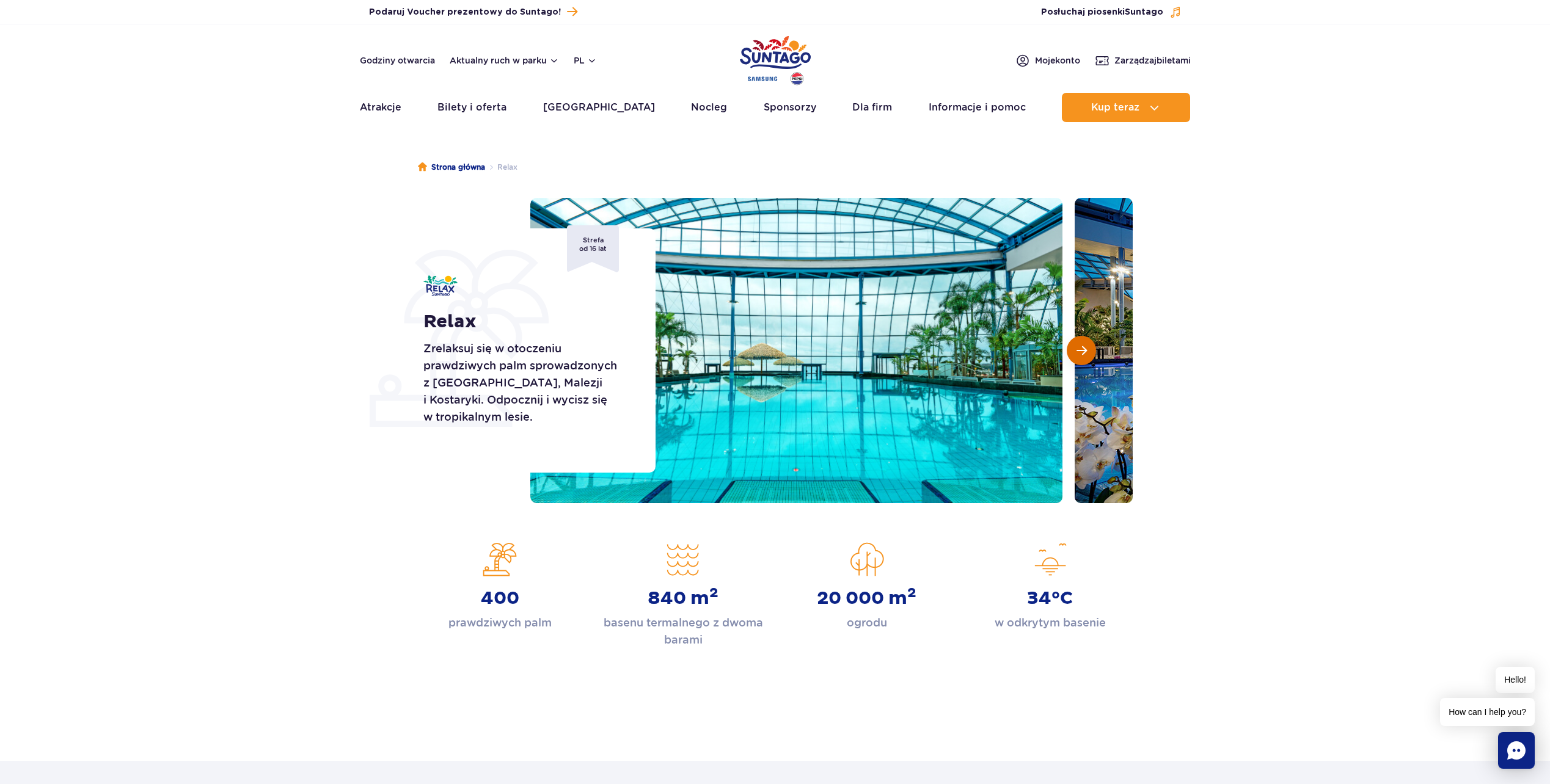
click at [1080, 354] on span "Następny slajd" at bounding box center [1082, 351] width 11 height 11
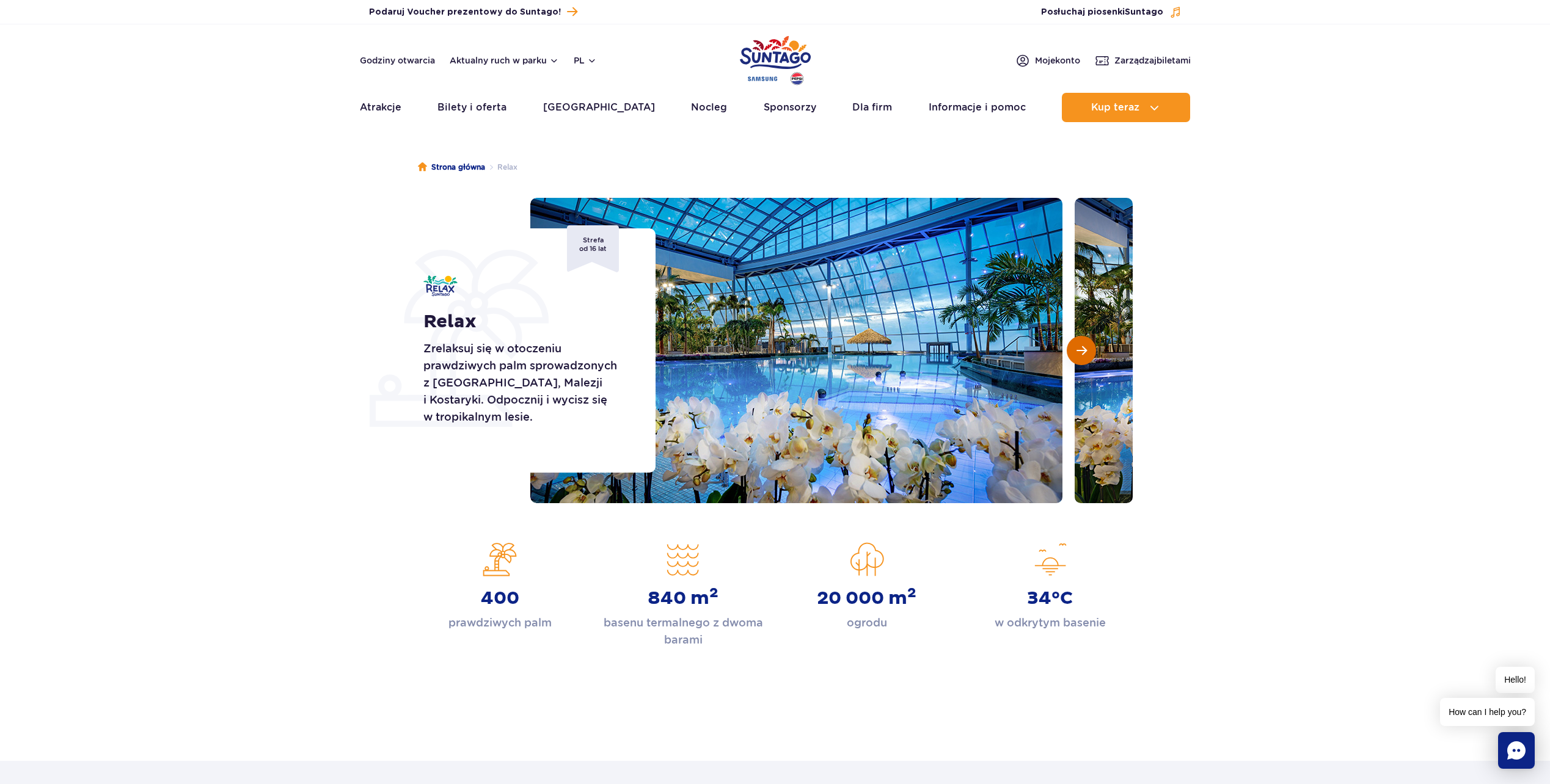
click at [1080, 354] on span "Następny slajd" at bounding box center [1082, 351] width 11 height 11
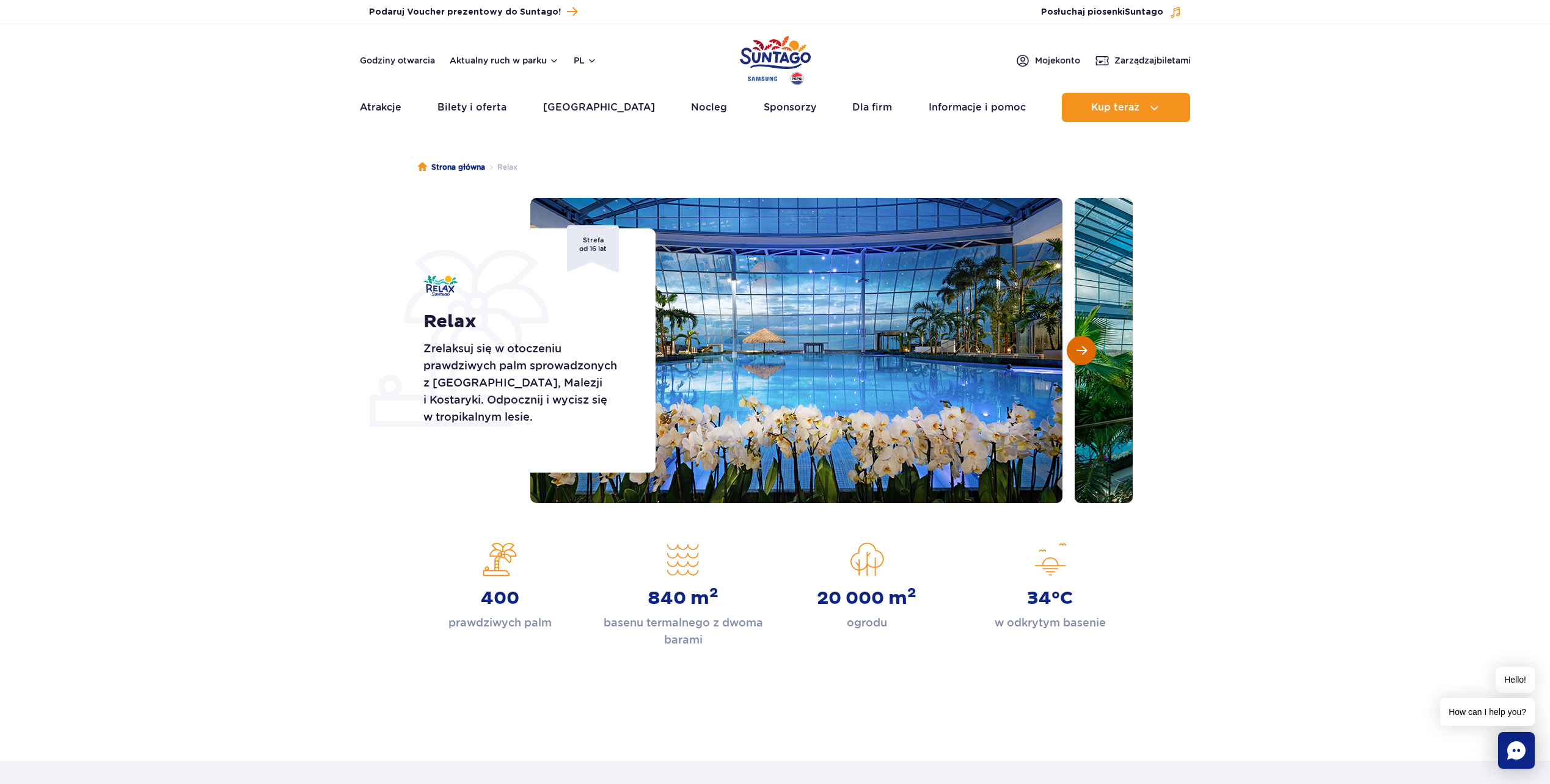
click at [1080, 354] on span "Następny slajd" at bounding box center [1082, 351] width 11 height 11
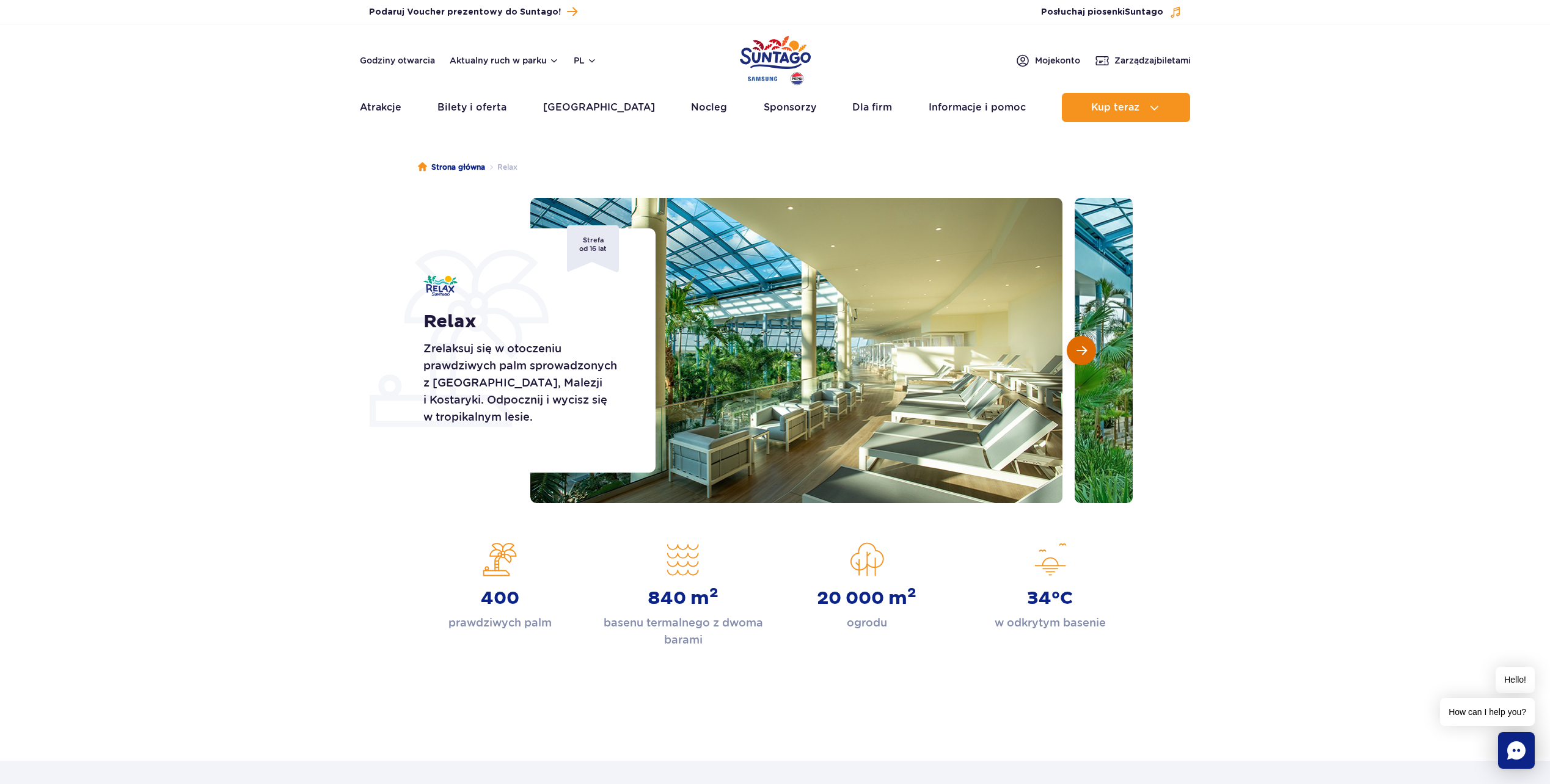
click at [1080, 354] on span "Następny slajd" at bounding box center [1082, 351] width 11 height 11
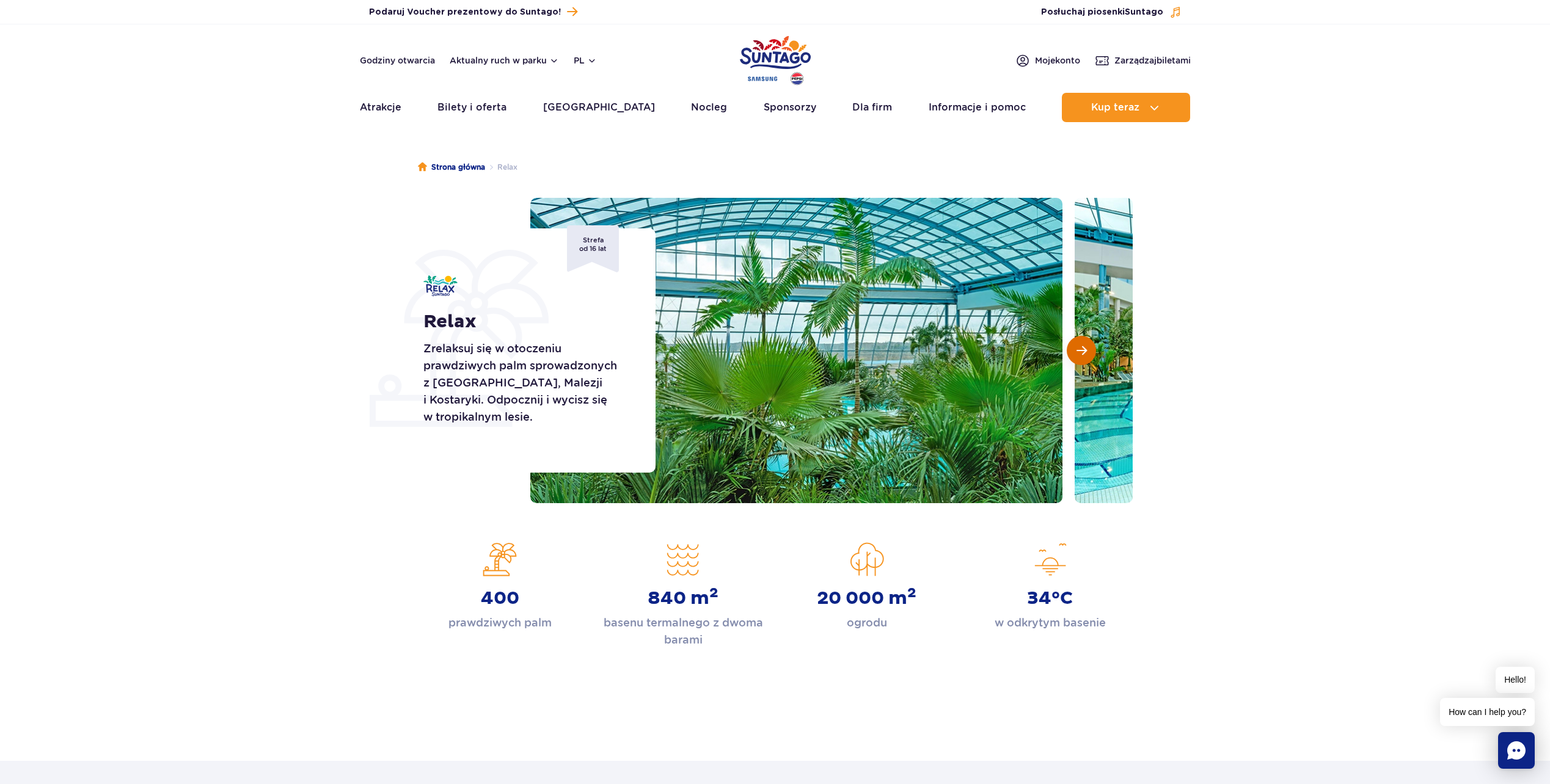
click at [1080, 354] on span "Następny slajd" at bounding box center [1082, 351] width 11 height 11
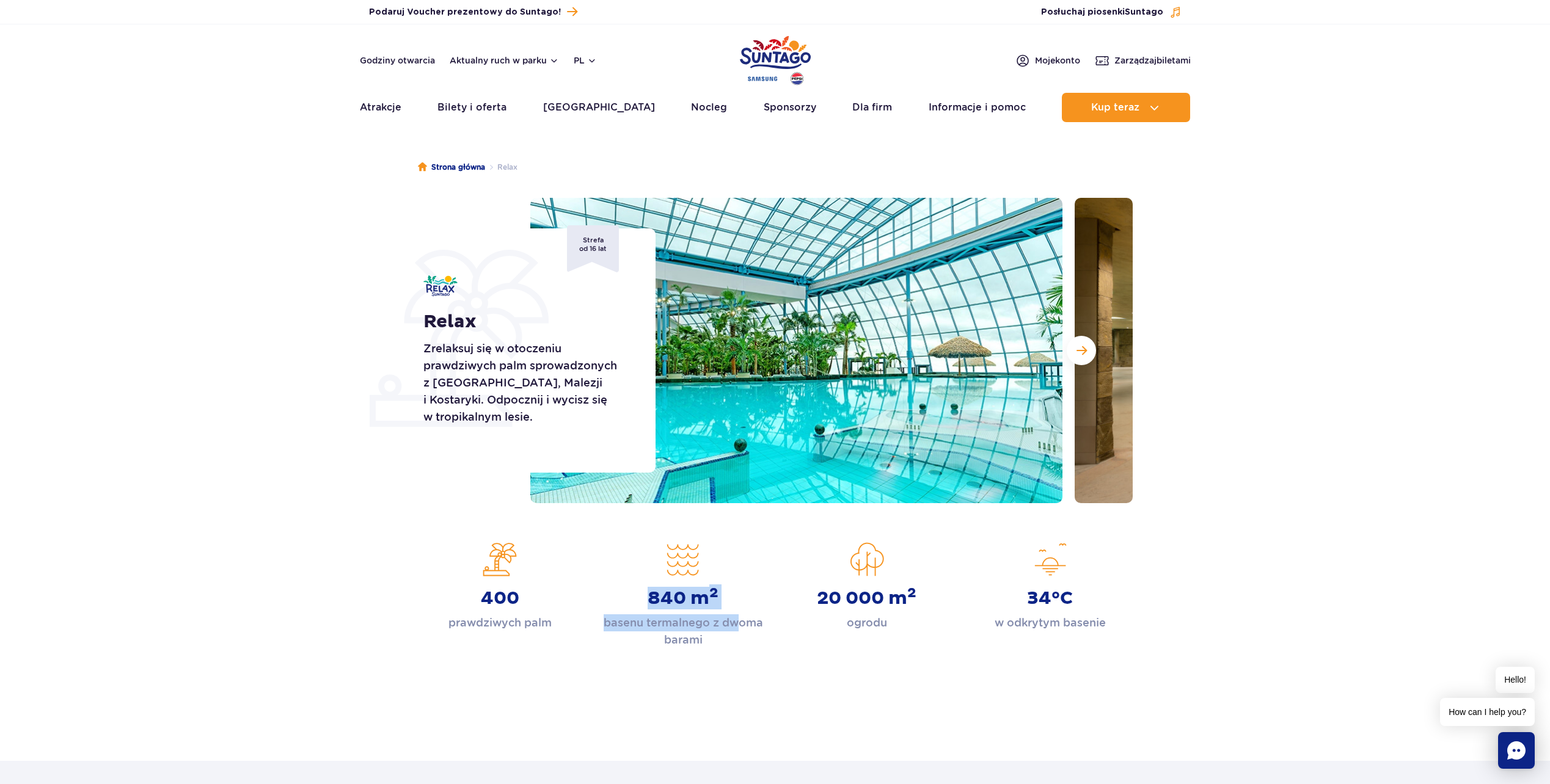
drag, startPoint x: 665, startPoint y: 598, endPoint x: 740, endPoint y: 632, distance: 82.3
click at [740, 632] on div "840 m 2 basenu termalnego z dwoma barami" at bounding box center [684, 595] width 165 height 106
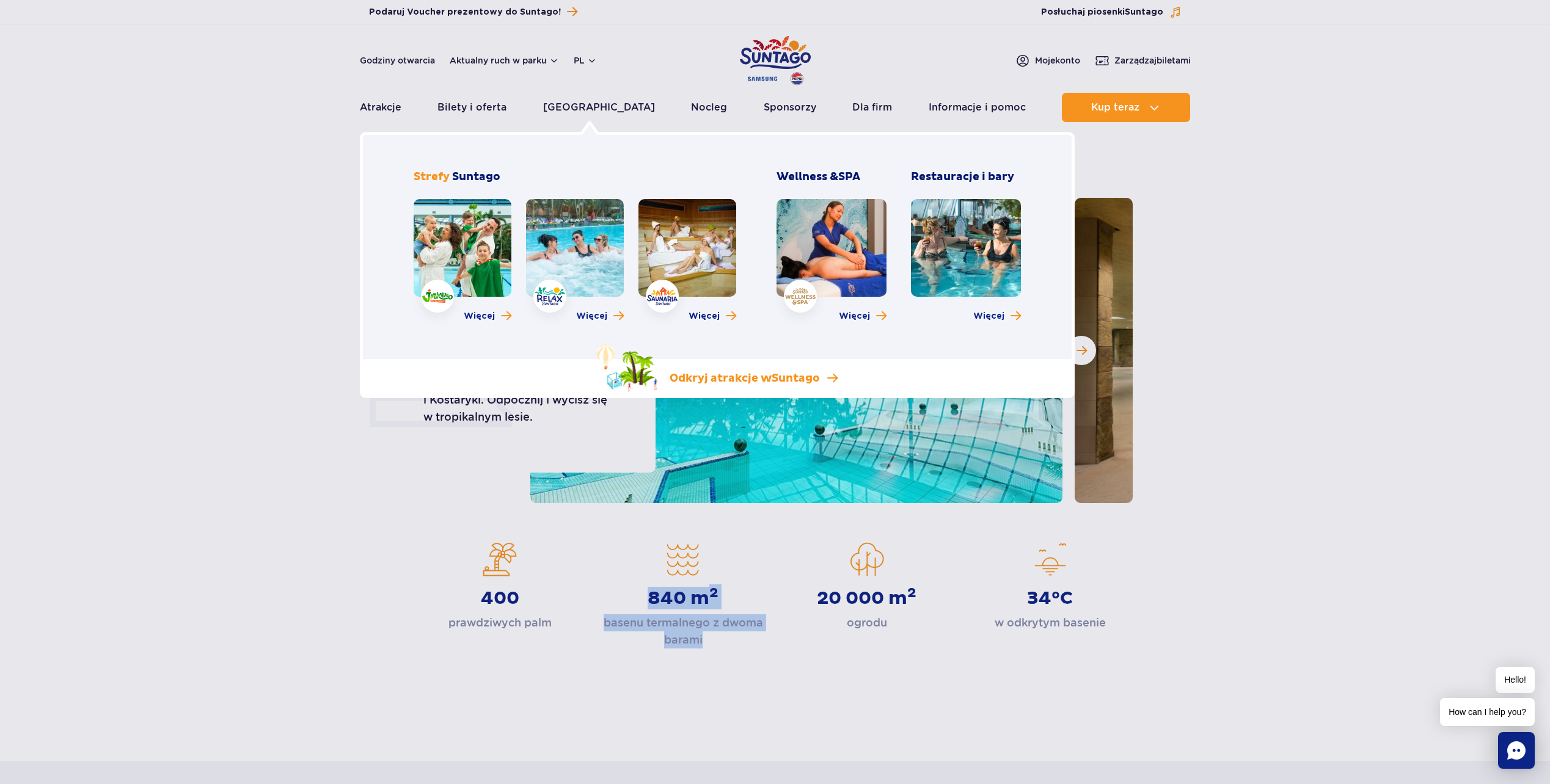
click at [766, 377] on p "Odkryj atrakcje w Suntago" at bounding box center [745, 378] width 150 height 14
